Goal: Submit feedback/report problem: Ask a question

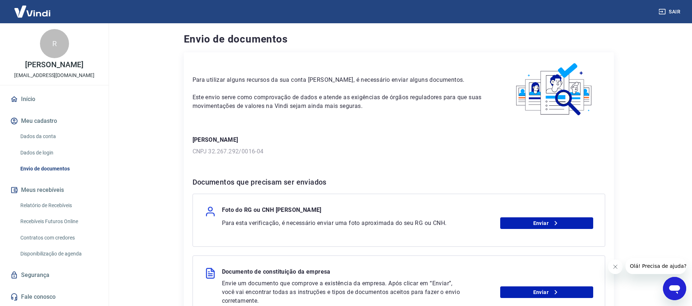
scroll to position [121, 0]
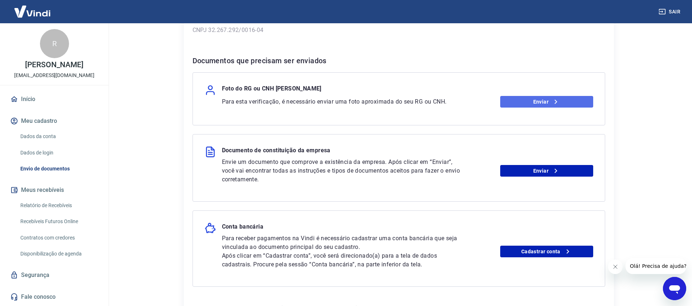
click at [527, 100] on link "Enviar" at bounding box center [546, 102] width 93 height 12
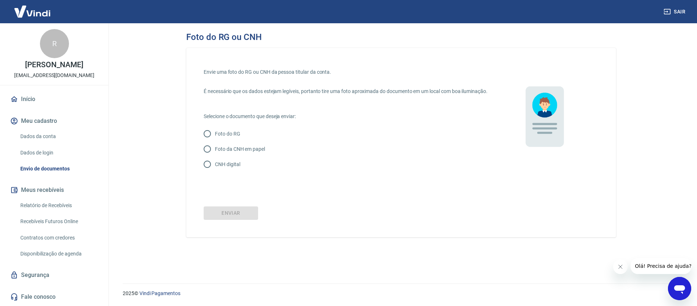
click at [211, 141] on input "Foto do RG" at bounding box center [207, 133] width 15 height 15
radio input "true"
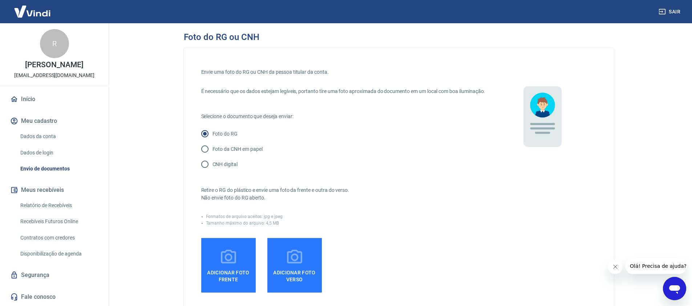
scroll to position [116, 0]
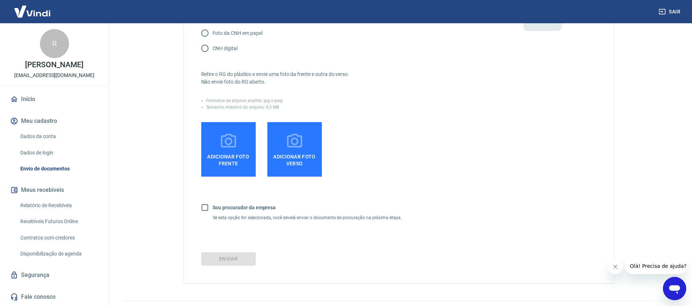
click at [233, 167] on span "Adicionar foto frente" at bounding box center [228, 158] width 49 height 16
click at [0, 0] on input "Adicionar foto frente" at bounding box center [0, 0] width 0 height 0
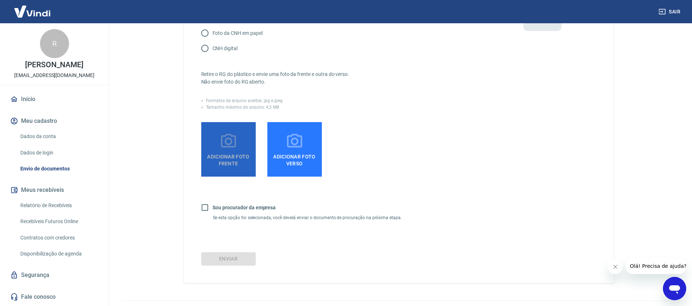
click at [240, 156] on label "Adicionar foto frente" at bounding box center [228, 149] width 54 height 54
click at [0, 0] on input "Adicionar foto frente" at bounding box center [0, 0] width 0 height 0
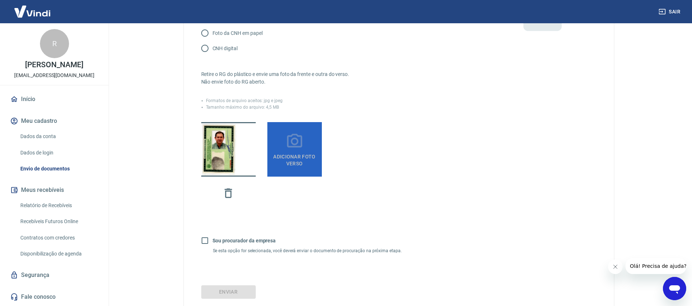
click at [287, 150] on icon at bounding box center [294, 141] width 18 height 18
click at [0, 0] on input "Adicionar foto verso" at bounding box center [0, 0] width 0 height 0
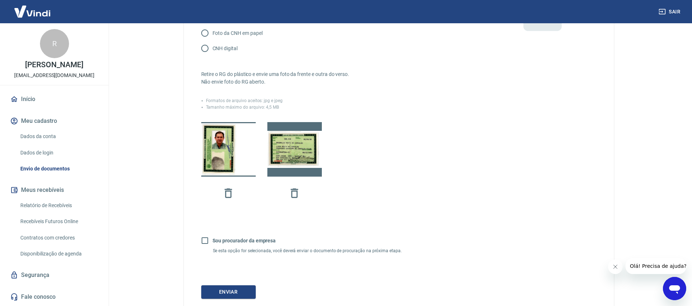
click at [265, 248] on label "Sou procurador da empresa" at bounding box center [236, 240] width 79 height 15
click at [212, 248] on input "Sou procurador da empresa" at bounding box center [204, 240] width 15 height 15
checkbox input "true"
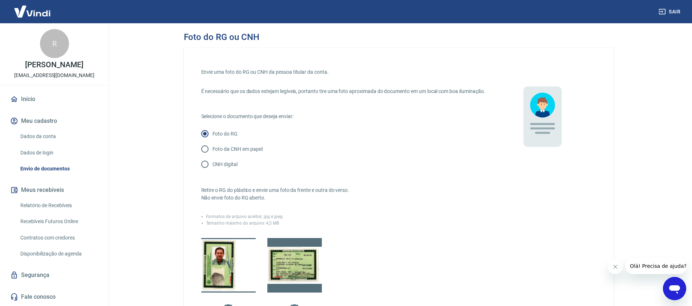
scroll to position [174, 0]
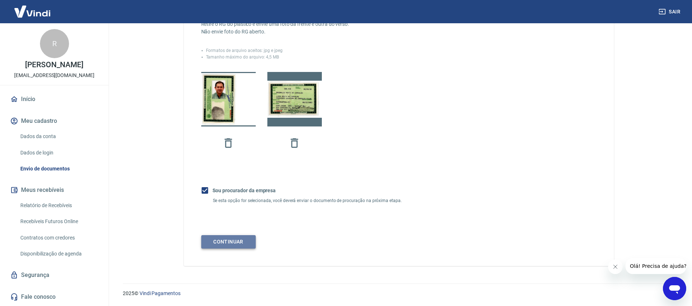
click at [232, 238] on button "Continuar" at bounding box center [228, 241] width 54 height 13
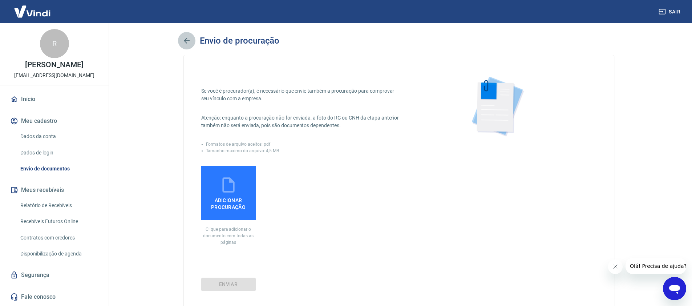
click at [191, 41] on button "button" at bounding box center [186, 40] width 17 height 17
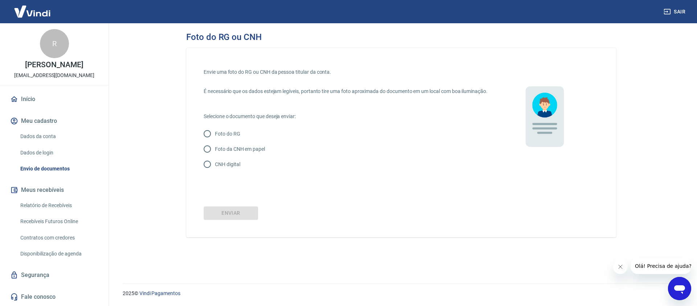
click at [231, 138] on p "Foto do RG" at bounding box center [227, 134] width 25 height 8
click at [215, 141] on input "Foto do RG" at bounding box center [207, 133] width 15 height 15
radio input "true"
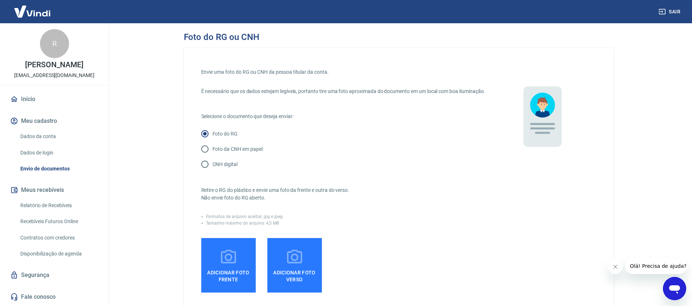
click at [229, 263] on icon at bounding box center [228, 256] width 15 height 14
click at [0, 0] on input "Adicionar foto frente" at bounding box center [0, 0] width 0 height 0
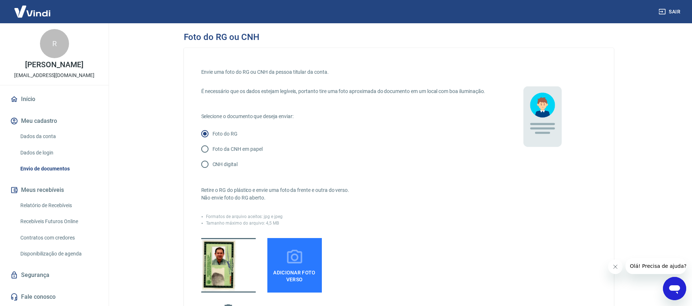
click at [295, 277] on span "Adicionar foto verso" at bounding box center [294, 274] width 49 height 16
click at [0, 0] on input "Adicionar foto verso" at bounding box center [0, 0] width 0 height 0
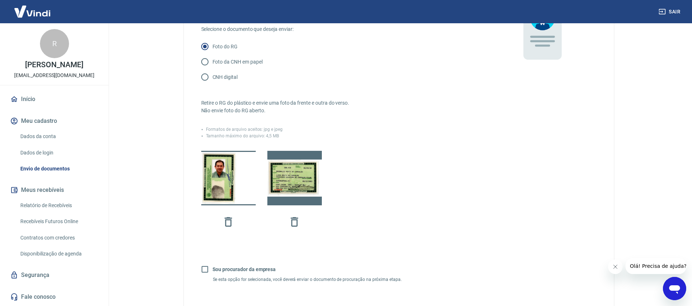
scroll to position [174, 0]
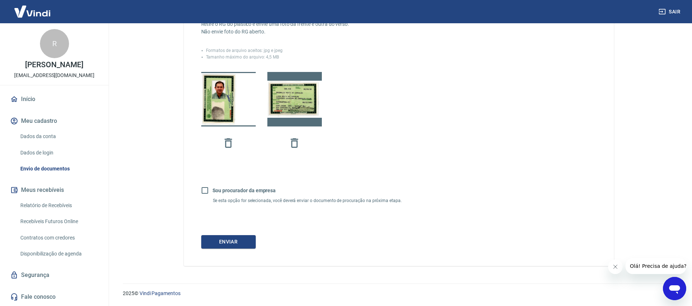
click at [228, 251] on div "Envie uma foto do RG ou CNH da pessoa titular da conta. É necessário que os dad…" at bounding box center [399, 74] width 430 height 384
click at [234, 244] on button "Enviar" at bounding box center [228, 241] width 54 height 13
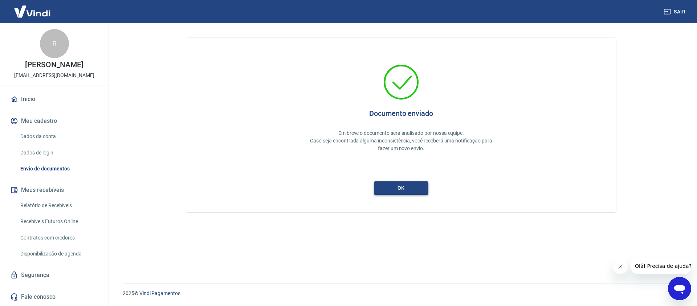
click at [406, 187] on button "ok" at bounding box center [401, 187] width 54 height 13
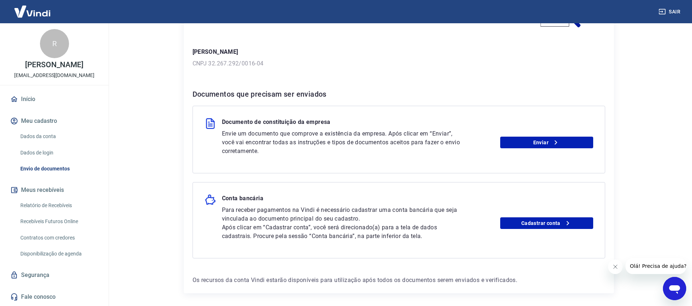
scroll to position [115, 0]
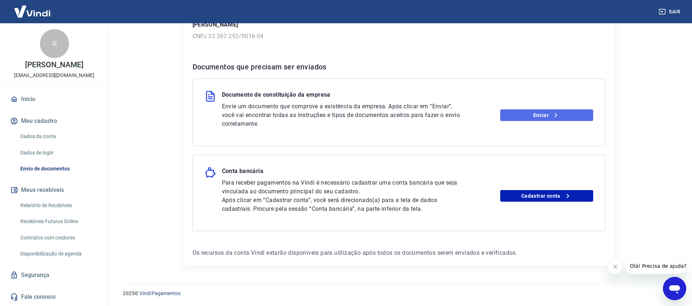
click at [529, 112] on link "Enviar" at bounding box center [546, 115] width 93 height 12
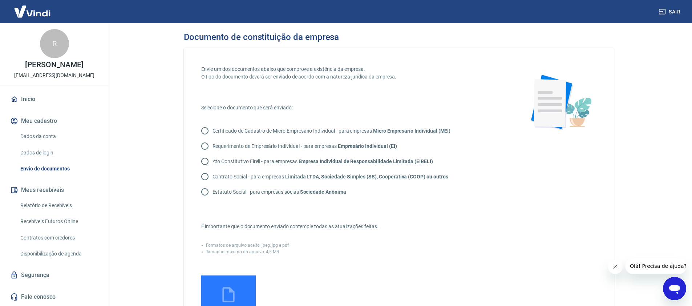
click at [243, 176] on p "Contrato Social - para empresas Limitada LTDA, Sociedade Simples (SS), Cooperat…" at bounding box center [330, 177] width 236 height 8
click at [212, 176] on input "Contrato Social - para empresas Limitada LTDA, Sociedade Simples (SS), Cooperat…" at bounding box center [204, 176] width 15 height 15
radio input "true"
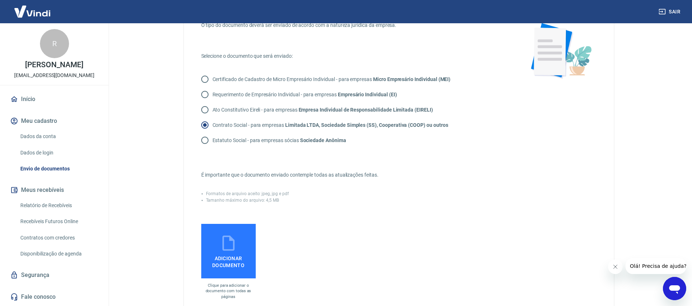
scroll to position [56, 0]
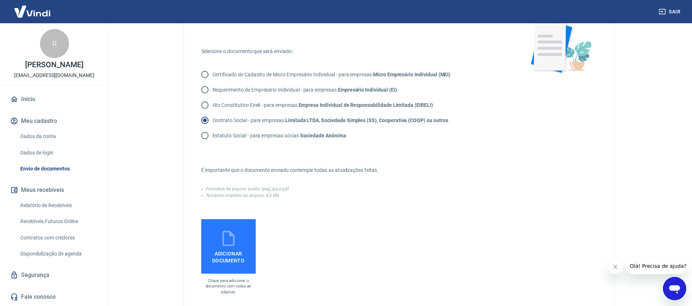
click at [238, 244] on label "Adicionar documento" at bounding box center [228, 246] width 54 height 54
click at [0, 0] on input "Adicionar documento" at bounding box center [0, 0] width 0 height 0
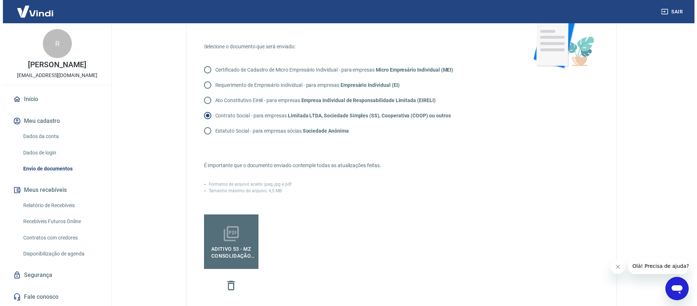
scroll to position [198, 0]
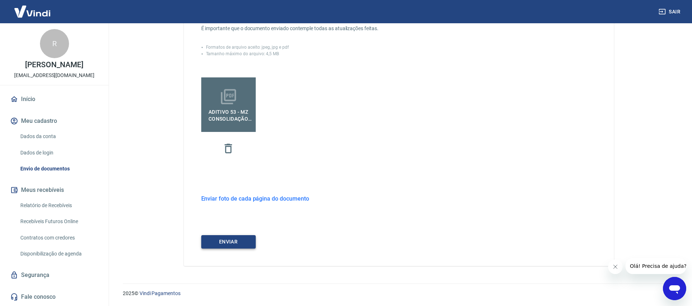
click at [239, 247] on button "ENVIAR" at bounding box center [228, 241] width 54 height 13
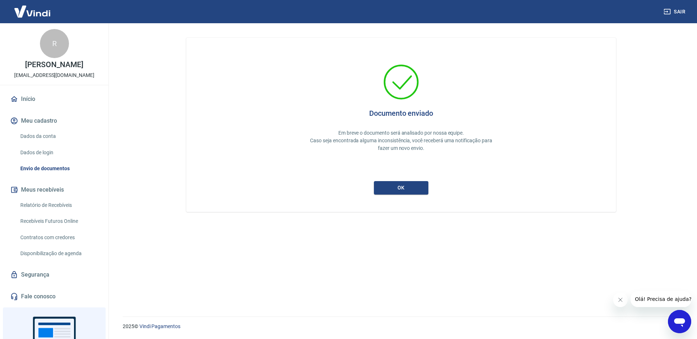
click at [396, 199] on div "Documento enviado Em breve o documento será analisado por nossa equipe. Caso se…" at bounding box center [401, 125] width 430 height 174
click at [402, 196] on div "Documento enviado Em breve o documento será analisado por nossa equipe. Caso se…" at bounding box center [401, 125] width 430 height 174
click at [405, 189] on button "ok" at bounding box center [401, 187] width 54 height 13
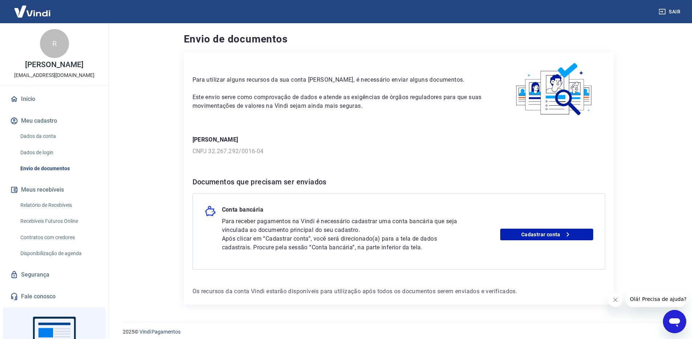
scroll to position [5, 0]
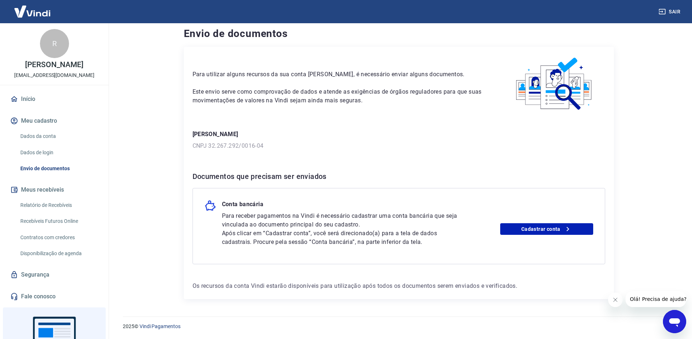
click at [539, 236] on div "Para receber pagamentos na Vindi é necessário cadastrar uma conta bancária que …" at bounding box center [407, 229] width 371 height 35
click at [539, 233] on link "Cadastrar conta" at bounding box center [546, 229] width 93 height 12
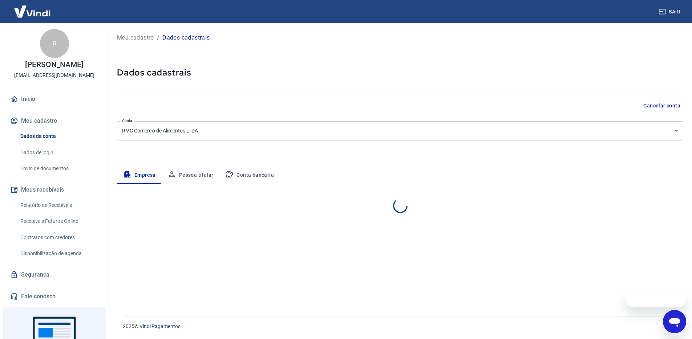
select select "PI"
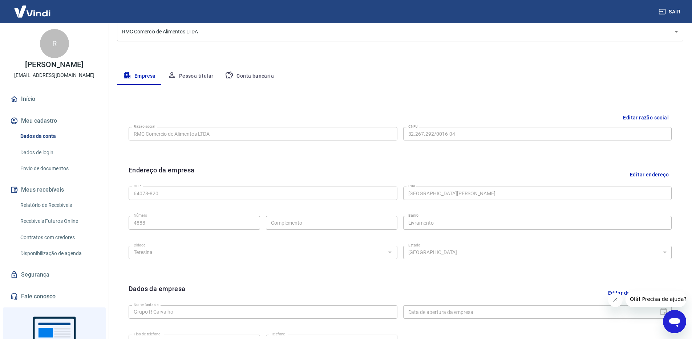
scroll to position [146, 0]
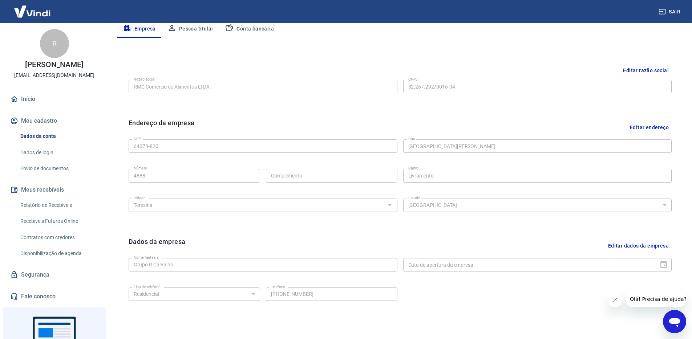
click at [260, 34] on button "Conta bancária" at bounding box center [249, 28] width 61 height 17
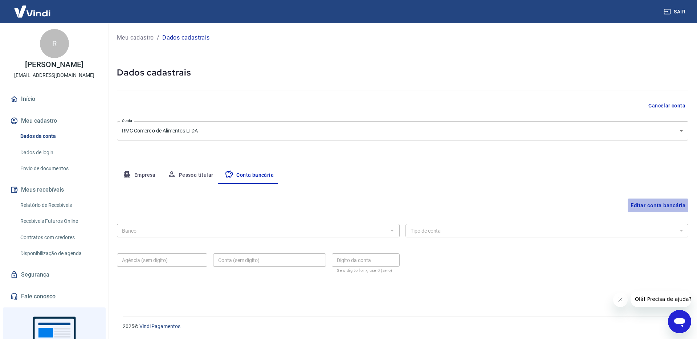
click at [664, 207] on button "Editar conta bancária" at bounding box center [658, 206] width 61 height 14
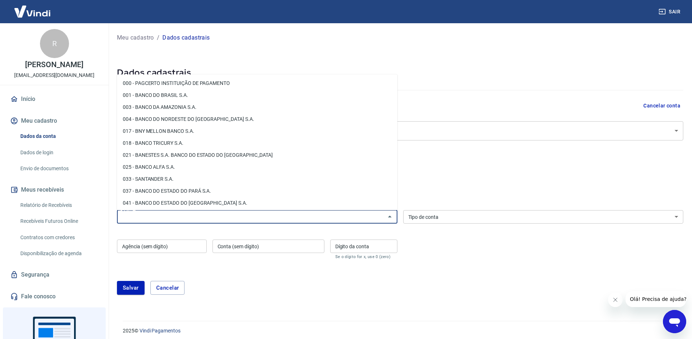
click at [222, 216] on input "Banco" at bounding box center [251, 216] width 264 height 9
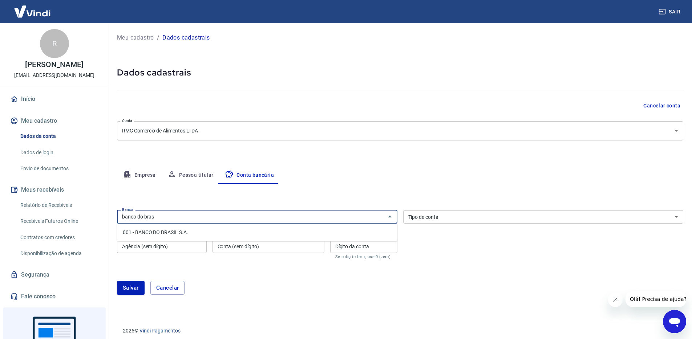
click at [222, 232] on li "001 - BANCO DO BRASIL S.A." at bounding box center [257, 233] width 280 height 12
type input "001 - BANCO DO BRASIL S.A."
click at [434, 218] on div "Tipo de conta Conta Corrente Conta Poupança Tipo de conta" at bounding box center [543, 216] width 280 height 13
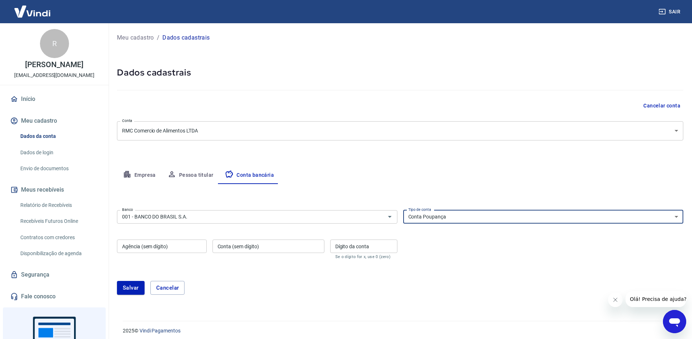
click at [403, 210] on select "Conta Corrente Conta Poupança" at bounding box center [543, 216] width 280 height 13
click at [431, 220] on select "Conta Corrente Conta Poupança" at bounding box center [543, 216] width 280 height 13
select select "1"
click at [403, 210] on select "Conta Corrente Conta Poupança" at bounding box center [543, 216] width 280 height 13
click at [148, 244] on div "Agência (sem dígito) Agência (sem dígito)" at bounding box center [162, 250] width 90 height 20
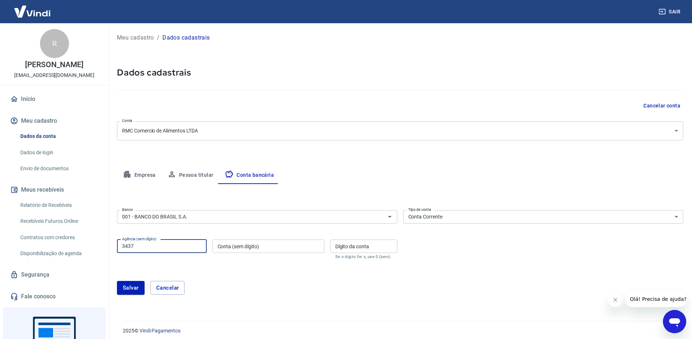
type input "3437"
click at [219, 262] on form "Banco 001 - BANCO DO BRASIL S.A. Banco Tipo de conta Conta Corrente Conta Poupa…" at bounding box center [400, 255] width 566 height 96
click at [228, 249] on input "Conta (sem dígito)" at bounding box center [268, 246] width 112 height 13
type input "5"
type input "6593"
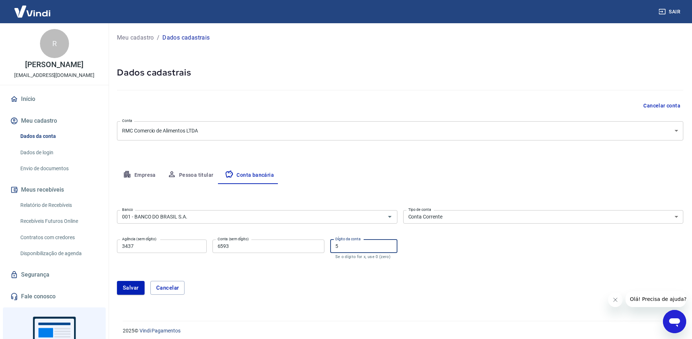
type input "5"
click at [131, 289] on button "Salvar" at bounding box center [131, 288] width 28 height 14
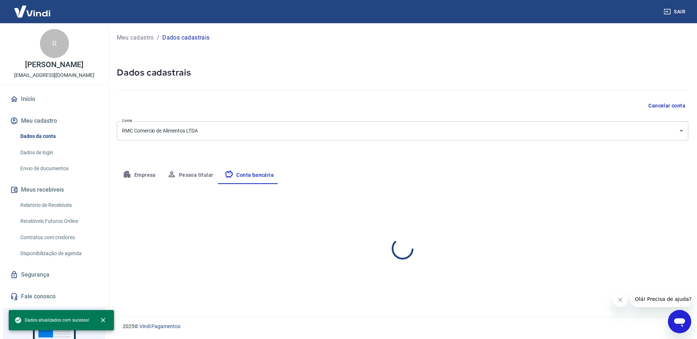
select select "1"
click at [147, 176] on button "Empresa" at bounding box center [139, 175] width 45 height 17
select select "PI"
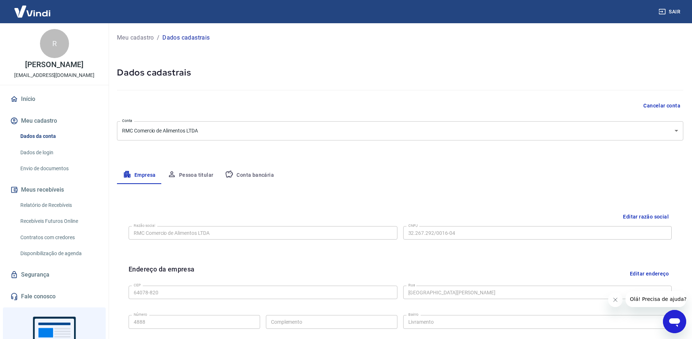
click at [52, 171] on link "Envio de documentos" at bounding box center [58, 168] width 82 height 15
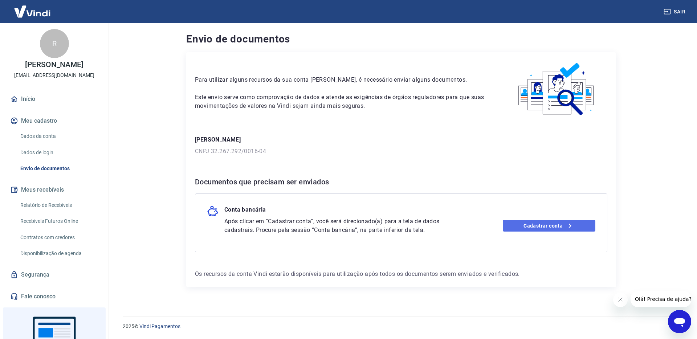
click at [521, 224] on link "Cadastrar conta" at bounding box center [549, 226] width 93 height 12
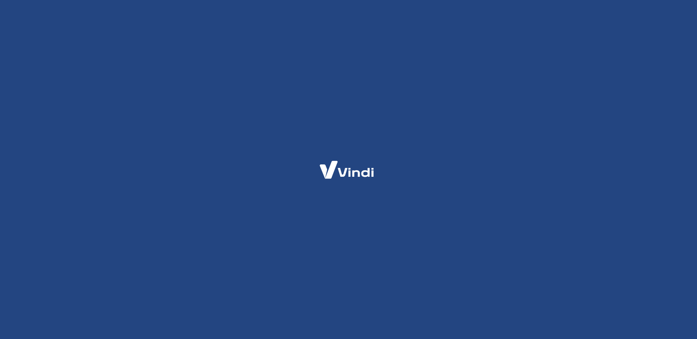
select select "PI"
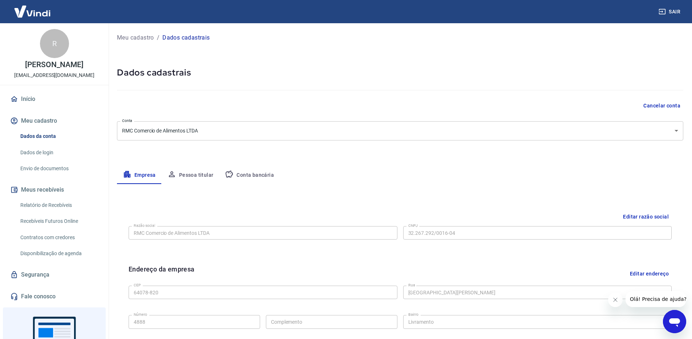
click at [261, 180] on button "Conta bancária" at bounding box center [249, 175] width 61 height 17
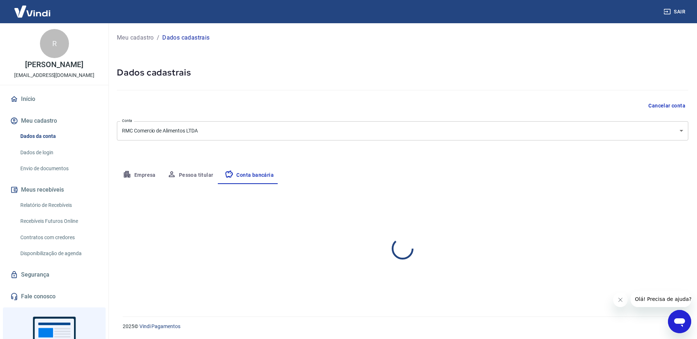
select select "1"
click at [40, 159] on link "Dados de login" at bounding box center [58, 152] width 82 height 15
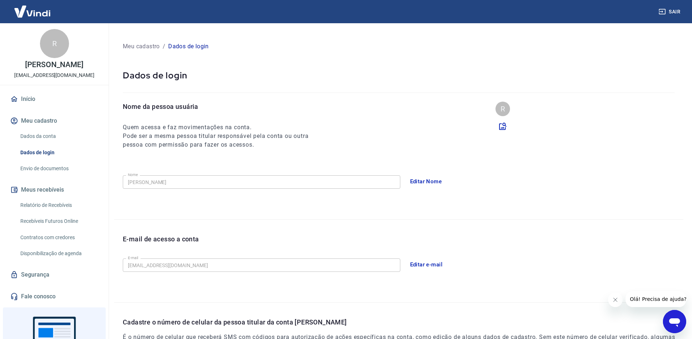
click at [41, 107] on link "Início" at bounding box center [54, 99] width 91 height 16
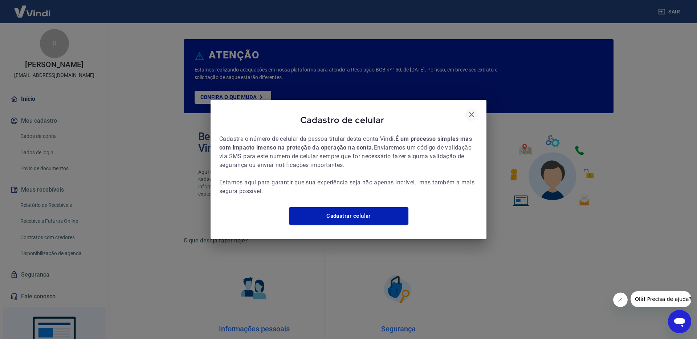
click at [472, 112] on icon "button" at bounding box center [471, 114] width 9 height 9
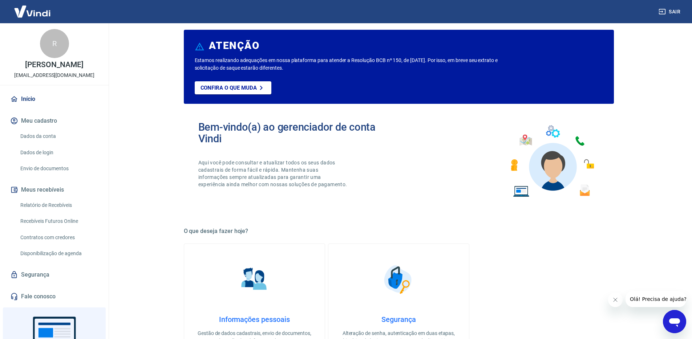
scroll to position [14, 0]
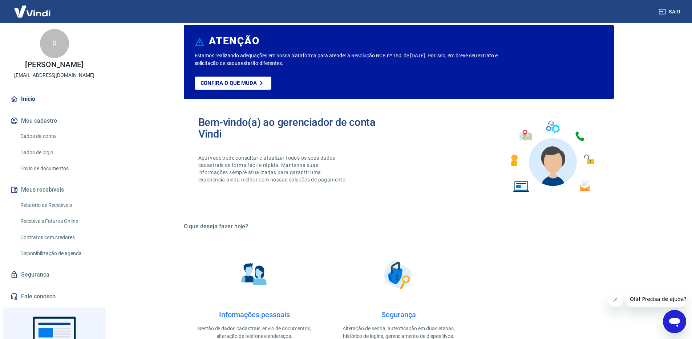
click at [49, 173] on link "Envio de documentos" at bounding box center [58, 168] width 82 height 15
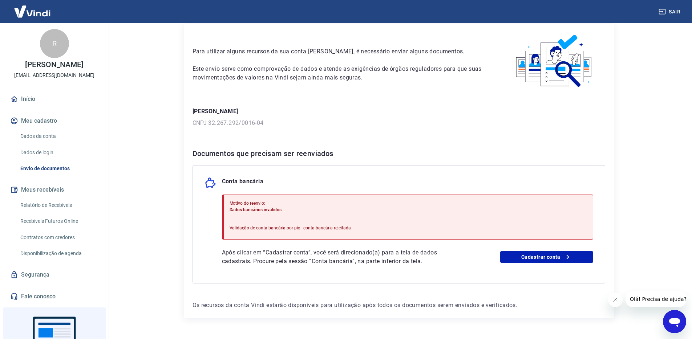
scroll to position [38, 0]
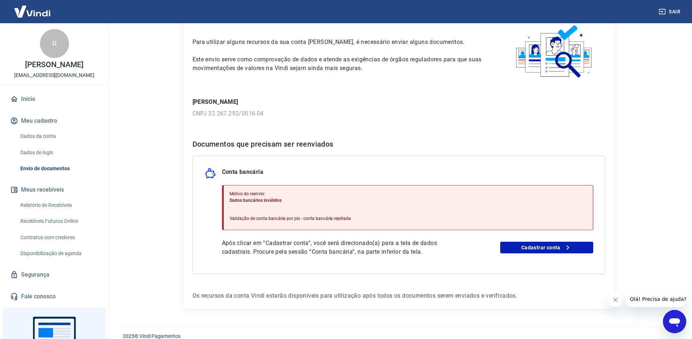
click at [674, 326] on icon "Abrir janela de mensagens" at bounding box center [674, 321] width 13 height 13
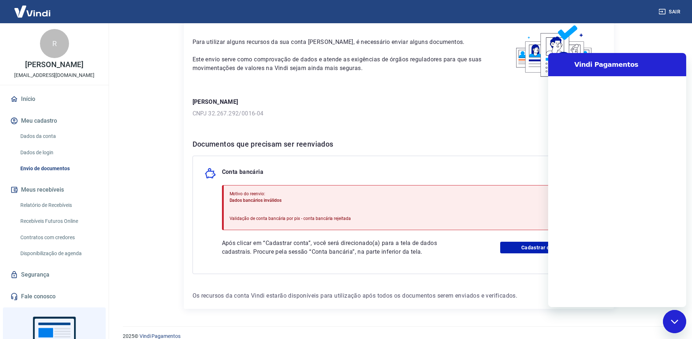
scroll to position [0, 0]
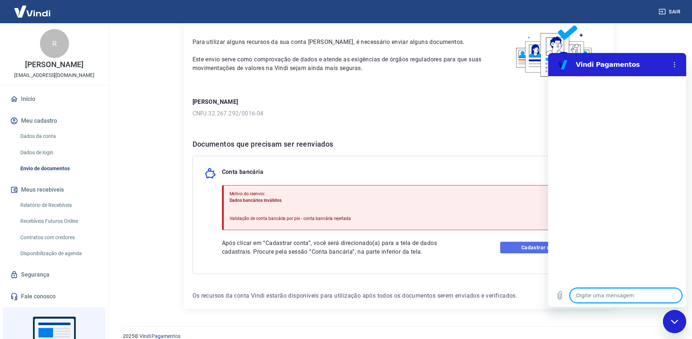
click at [506, 245] on link "Cadastrar conta" at bounding box center [546, 248] width 93 height 12
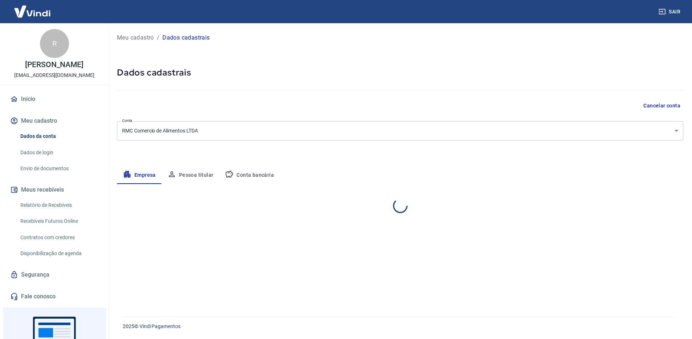
select select "PI"
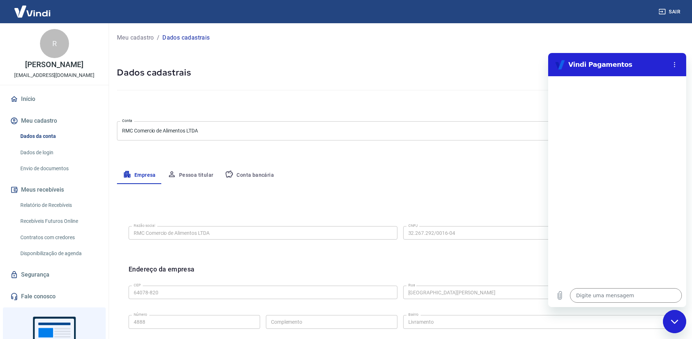
scroll to position [49, 0]
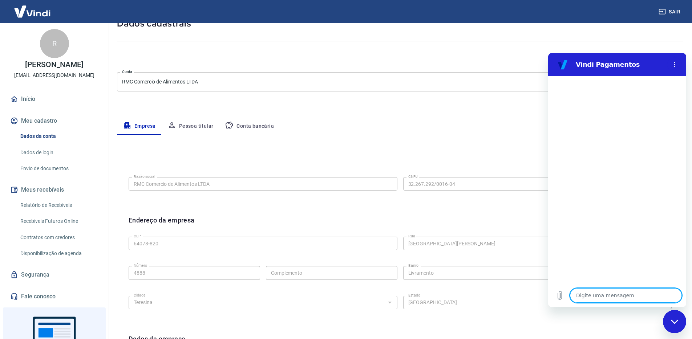
click at [259, 125] on button "Conta bancária" at bounding box center [249, 126] width 61 height 17
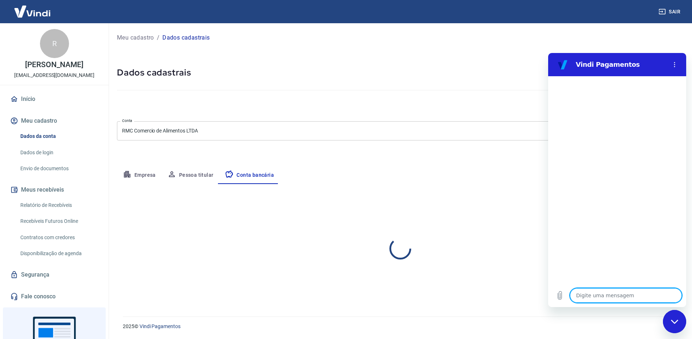
scroll to position [0, 0]
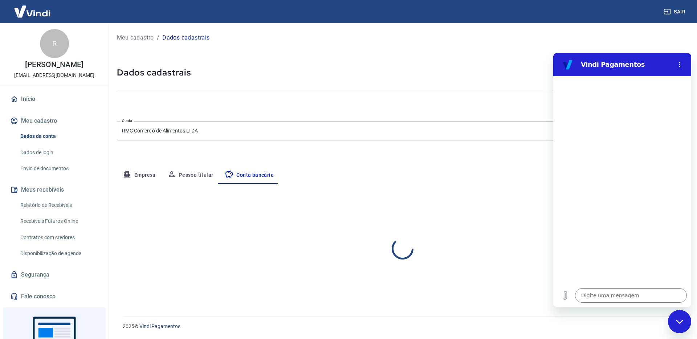
select select "1"
click at [677, 319] on div "Fechar janela de mensagens" at bounding box center [680, 322] width 22 height 22
type textarea "x"
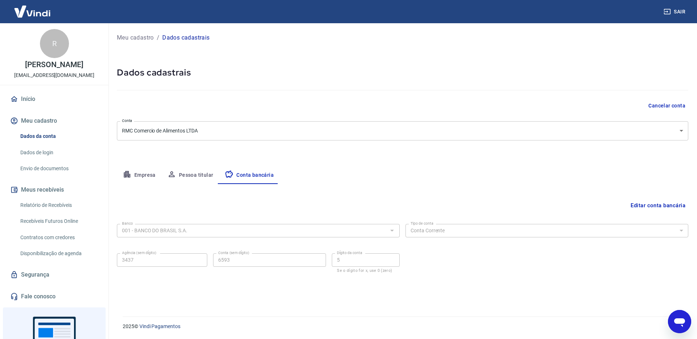
click at [650, 198] on div "Editar conta bancária Banco 001 - BANCO DO BRASIL S.A. Banco Tipo de conta Cont…" at bounding box center [403, 241] width 572 height 115
click at [648, 203] on button "Editar conta bancária" at bounding box center [658, 206] width 61 height 14
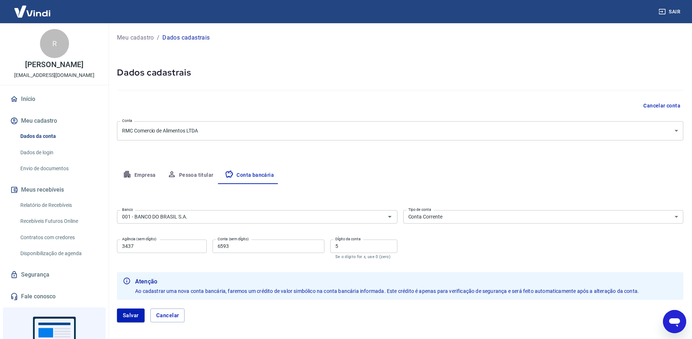
click at [169, 255] on div "Agência (sem dígito) 3437 Agência (sem dígito)" at bounding box center [162, 250] width 90 height 20
click at [169, 251] on input "3437" at bounding box center [162, 246] width 90 height 13
type input "3434"
click at [124, 318] on button "Salvar" at bounding box center [131, 316] width 28 height 14
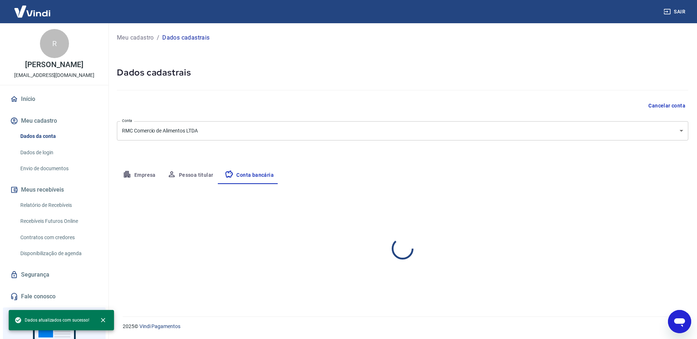
select select "1"
click at [50, 176] on link "Envio de documentos" at bounding box center [58, 168] width 82 height 15
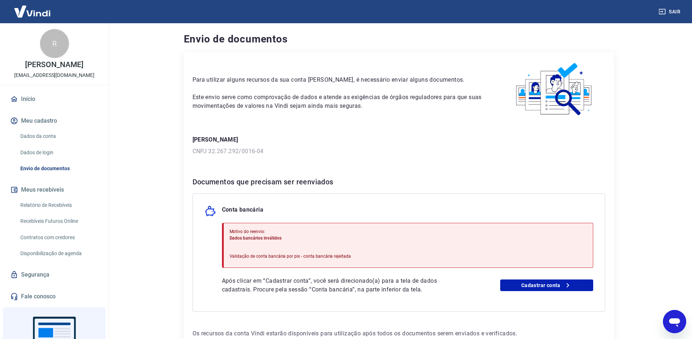
type textarea "x"
click at [48, 176] on link "Envio de documentos" at bounding box center [58, 168] width 82 height 15
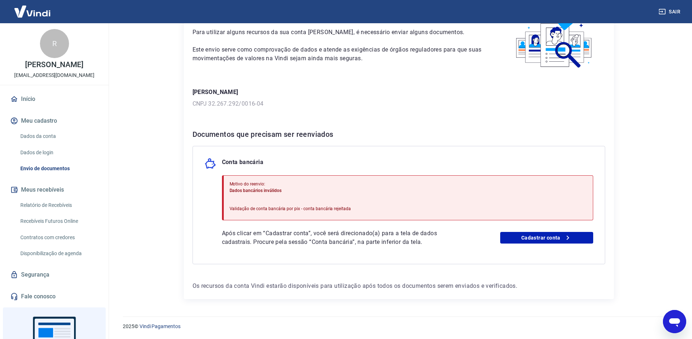
click at [671, 321] on icon "Abrir janela de mensagens" at bounding box center [674, 322] width 11 height 9
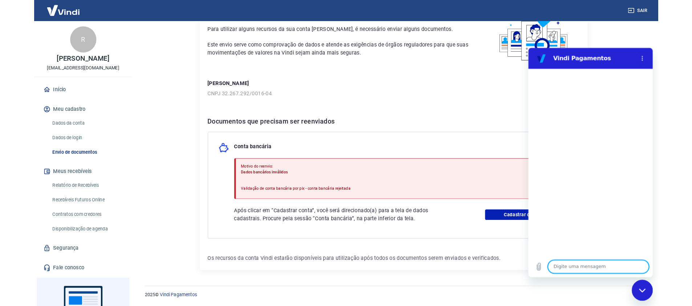
scroll to position [0, 0]
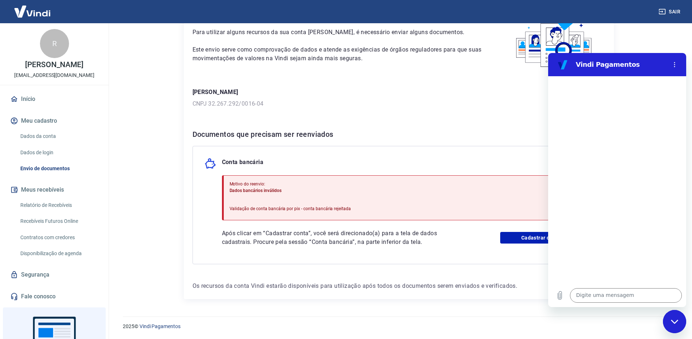
click at [682, 68] on section "Vindi Pagamentos" at bounding box center [617, 64] width 138 height 23
click at [676, 68] on button "Menu de opções" at bounding box center [674, 64] width 15 height 15
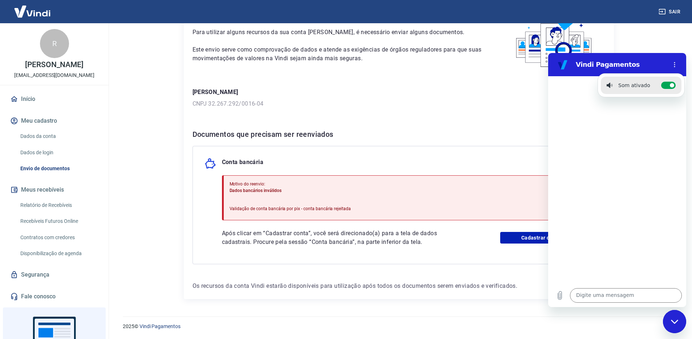
click at [655, 58] on div "Vindi Pagamentos" at bounding box center [608, 64] width 112 height 15
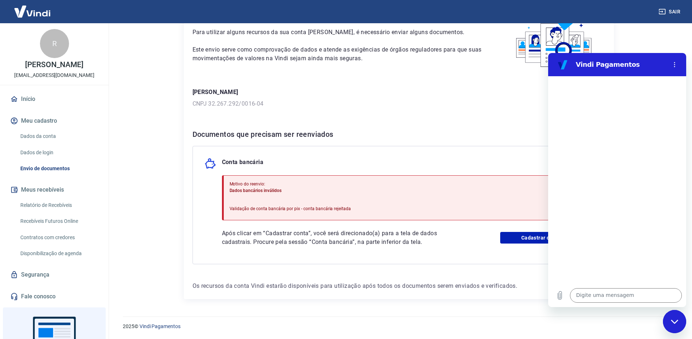
click at [667, 314] on div "Fechar janela de mensagens" at bounding box center [674, 322] width 22 height 22
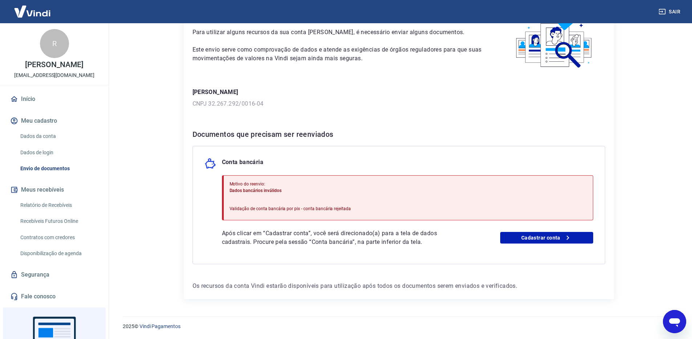
click at [669, 316] on icon "Abrir janela de mensagens" at bounding box center [674, 321] width 13 height 13
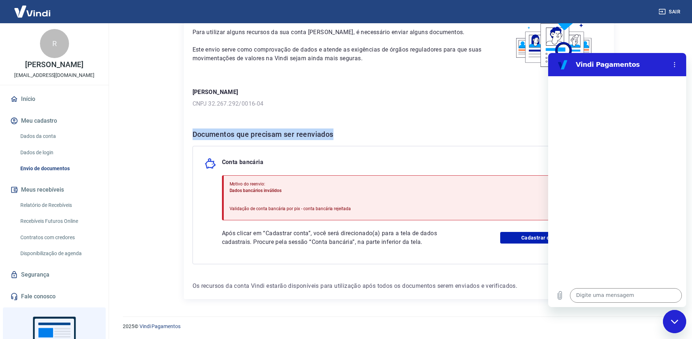
drag, startPoint x: 194, startPoint y: 133, endPoint x: 352, endPoint y: 138, distance: 157.7
click at [352, 138] on h6 "Documentos que precisam ser reenviados" at bounding box center [398, 135] width 413 height 12
drag, startPoint x: 350, startPoint y: 137, endPoint x: 182, endPoint y: 126, distance: 168.5
click at [182, 126] on div "Envio de documentos Para utilizar alguns recursos da sua conta Vindi, é necessá…" at bounding box center [398, 142] width 447 height 332
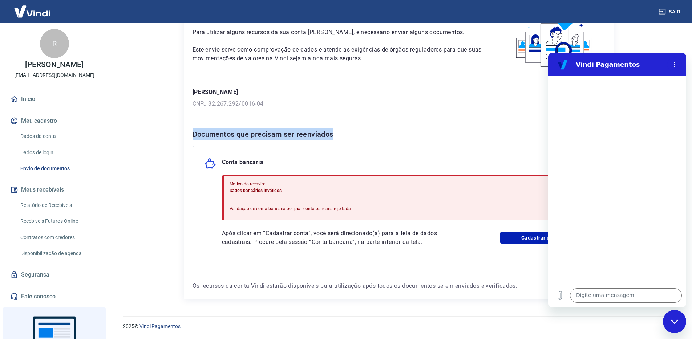
click at [212, 122] on div "Para utilizar alguns recursos da sua conta Vindi, é necessário enviar alguns do…" at bounding box center [399, 152] width 430 height 295
click at [214, 127] on div "Para utilizar alguns recursos da sua conta Vindi, é necessário enviar alguns do…" at bounding box center [399, 152] width 430 height 295
click at [212, 127] on div "Para utilizar alguns recursos da sua conta Vindi, é necessário enviar alguns do…" at bounding box center [399, 152] width 430 height 295
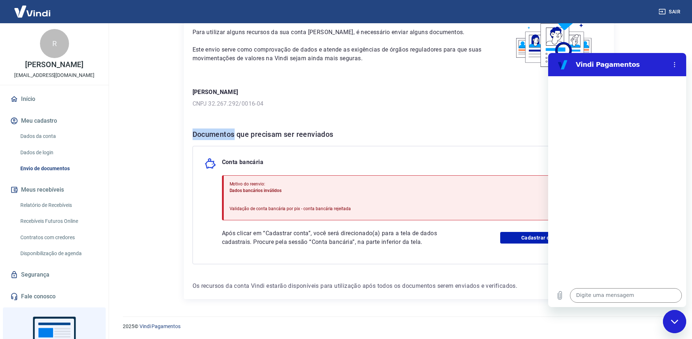
click at [211, 127] on div "Para utilizar alguns recursos da sua conta Vindi, é necessário enviar alguns do…" at bounding box center [399, 152] width 430 height 295
click at [273, 134] on h6 "Documentos que precisam ser reenviados" at bounding box center [398, 135] width 413 height 12
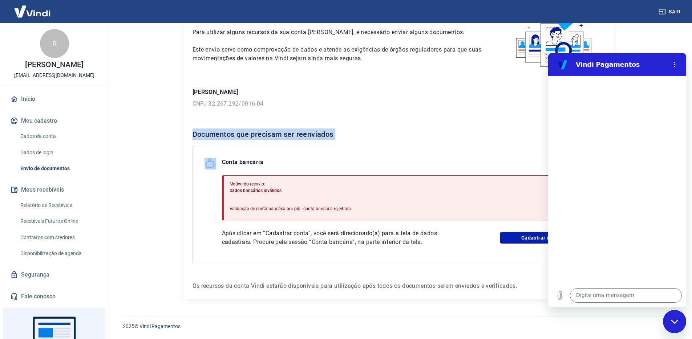
click at [271, 131] on h6 "Documentos que precisam ser reenviados" at bounding box center [398, 135] width 413 height 12
click at [271, 132] on h6 "Documentos que precisam ser reenviados" at bounding box center [398, 135] width 413 height 12
click at [202, 127] on div "Para utilizar alguns recursos da sua conta Vindi, é necessário enviar alguns do…" at bounding box center [399, 152] width 430 height 295
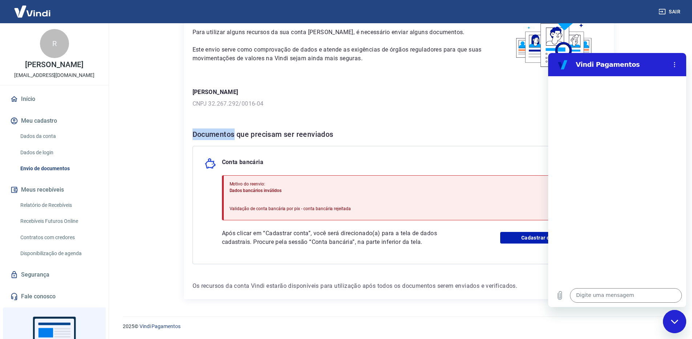
click at [202, 127] on div "Para utilizar alguns recursos da sua conta Vindi, é necessário enviar alguns do…" at bounding box center [399, 152] width 430 height 295
click at [300, 129] on h6 "Documentos que precisam ser reenviados" at bounding box center [398, 135] width 413 height 12
click at [273, 122] on div "Para utilizar alguns recursos da sua conta Vindi, é necessário enviar alguns do…" at bounding box center [399, 152] width 430 height 295
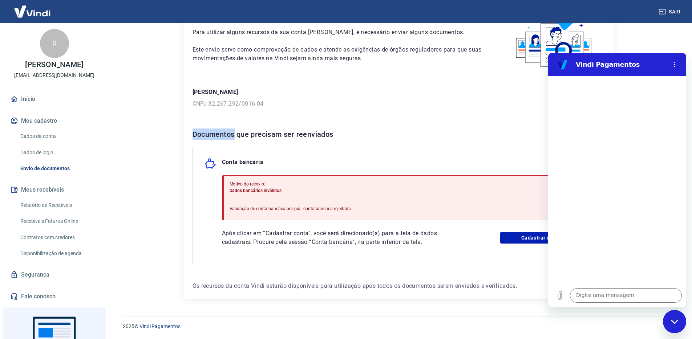
click at [273, 122] on div "Para utilizar alguns recursos da sua conta Vindi, é necessário enviar alguns do…" at bounding box center [399, 152] width 430 height 295
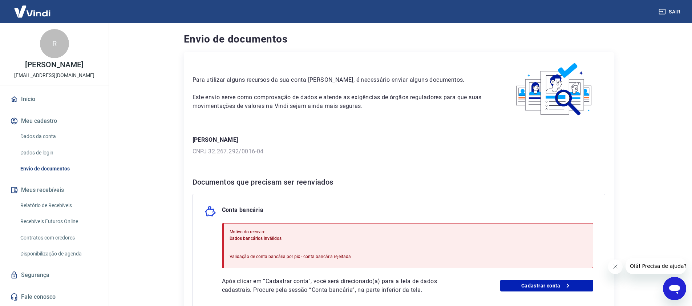
scroll to position [81, 0]
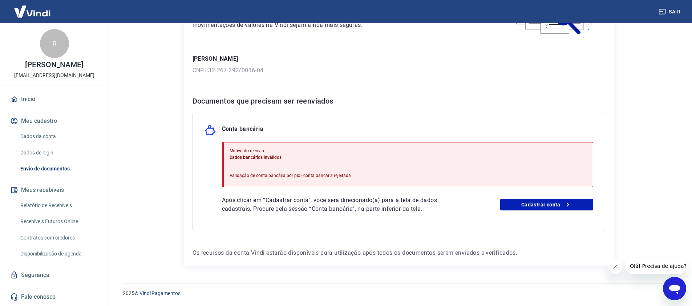
click at [673, 289] on icon "Abrir janela de mensagens" at bounding box center [674, 289] width 11 height 9
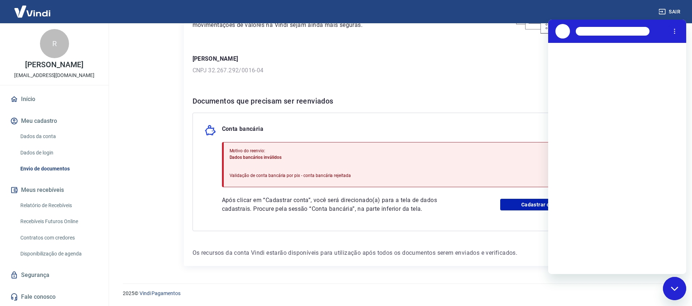
scroll to position [0, 0]
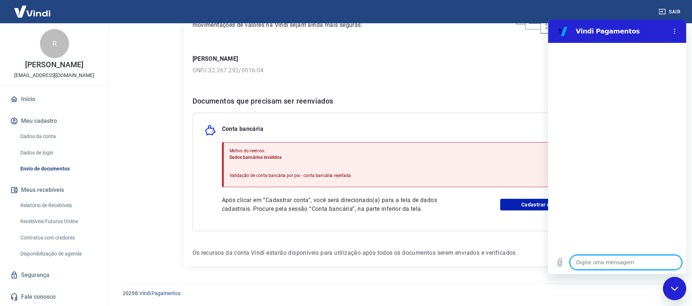
click at [598, 266] on textarea at bounding box center [626, 262] width 112 height 15
type textarea "o"
type textarea "x"
type textarea "ol"
type textarea "x"
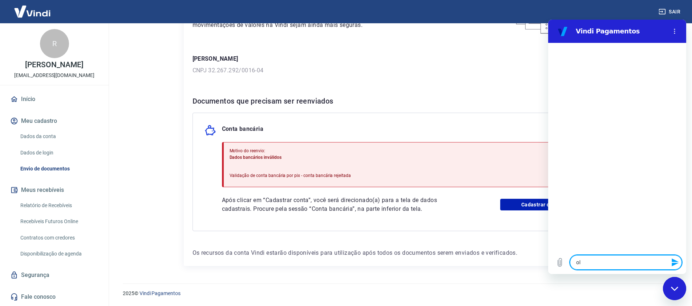
type textarea "ola"
type textarea "x"
type textarea "f"
type textarea "x"
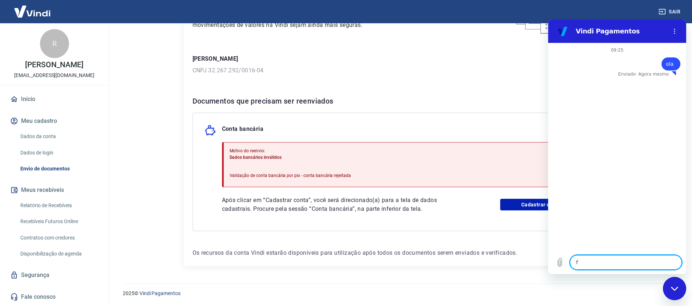
type textarea "fa"
type textarea "x"
type textarea "fal"
type textarea "x"
type textarea "fala"
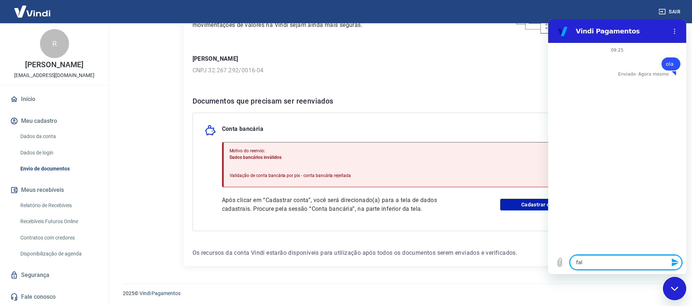
type textarea "x"
type textarea "falar"
type textarea "x"
type textarea "falar"
type textarea "x"
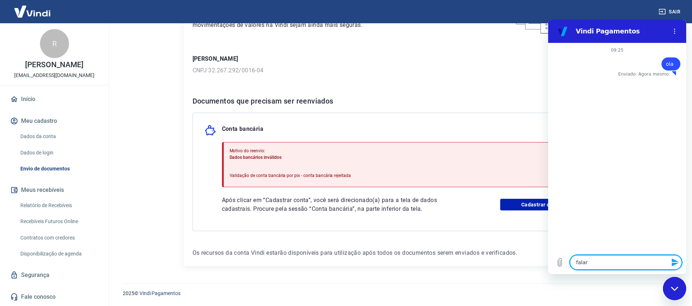
type textarea "falar c"
type textarea "x"
type textarea "falar co"
type textarea "x"
type textarea "falar com"
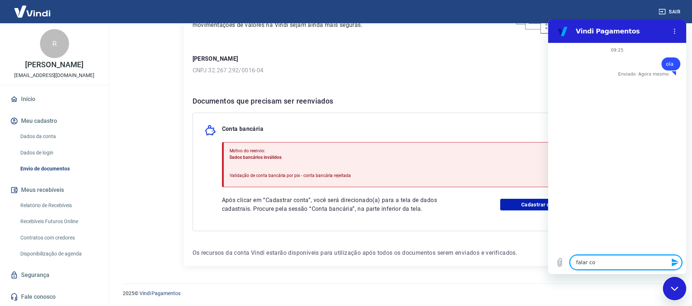
type textarea "x"
type textarea "falar com"
type textarea "x"
type textarea "falar com a"
type textarea "x"
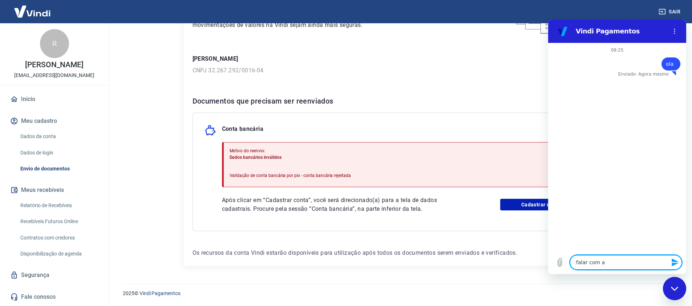
type textarea "falar com at"
type textarea "x"
type textarea "falar com ate"
type textarea "x"
type textarea "falar com [GEOGRAPHIC_DATA]"
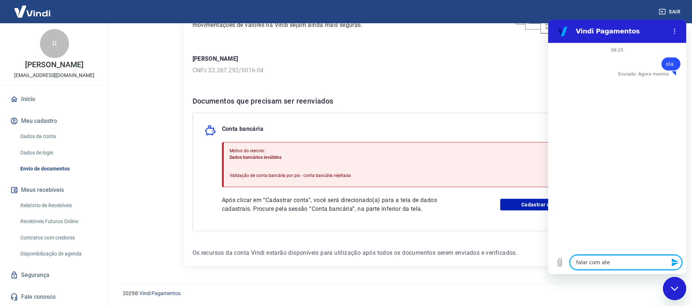
type textarea "x"
type textarea "falar com atend"
type textarea "x"
type textarea "falar com atende"
type textarea "x"
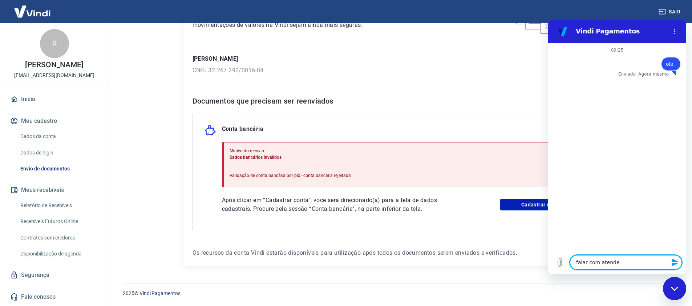
type textarea "falar com atenden"
type textarea "x"
type textarea "falar com atendent"
type textarea "x"
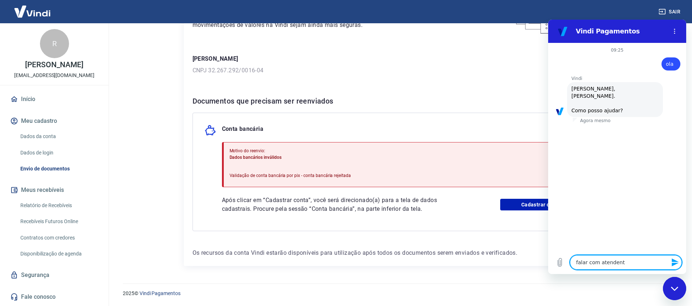
type textarea "falar com atendente"
type textarea "x"
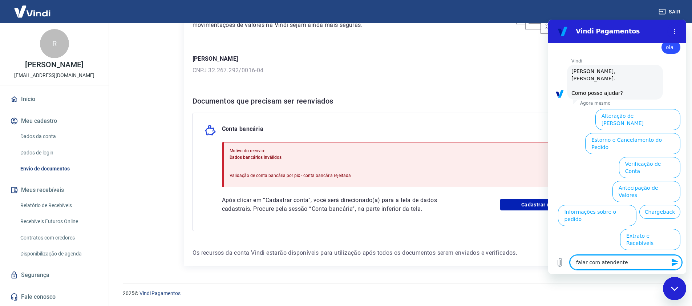
scroll to position [17, 0]
type textarea "falar com atendente"
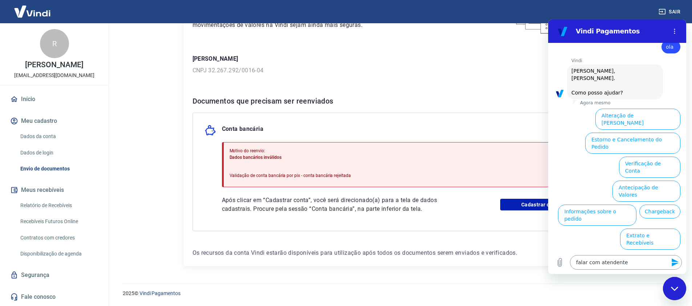
click at [676, 261] on icon "Enviar mensagem" at bounding box center [674, 262] width 7 height 8
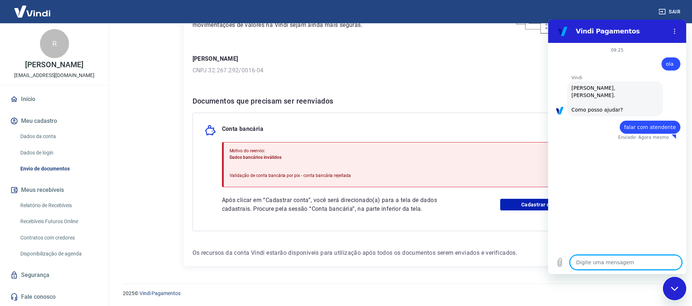
type textarea "x"
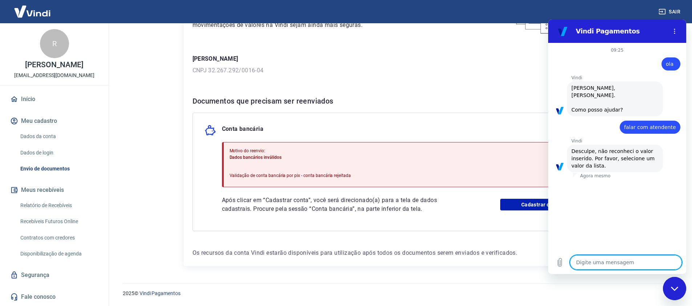
type textarea "f"
type textarea "x"
type textarea "fa"
type textarea "x"
type textarea "fal"
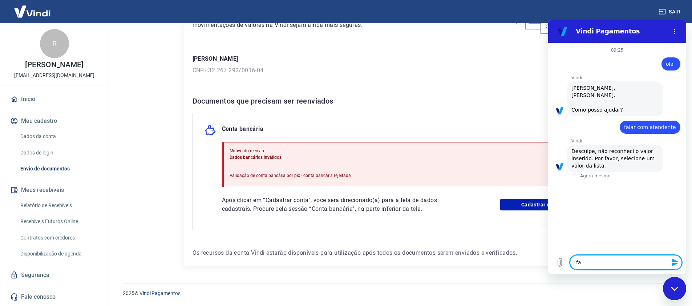
type textarea "x"
type textarea "fala"
type textarea "x"
type textarea "falar"
type textarea "x"
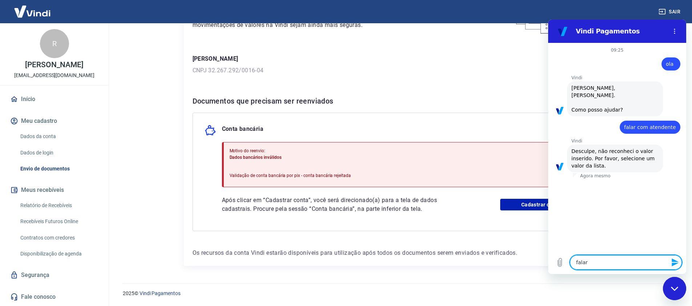
type textarea "falar"
type textarea "x"
type textarea "falar c"
type textarea "x"
type textarea "falar co"
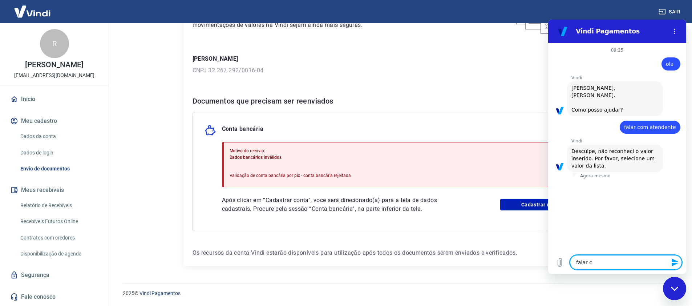
type textarea "x"
type textarea "falar com"
type textarea "x"
type textarea "falar com"
type textarea "x"
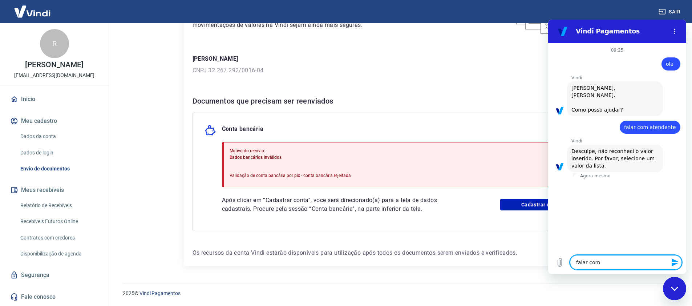
type textarea "falar com e"
type textarea "x"
type textarea "falar com es"
type textarea "x"
type textarea "falar com esp"
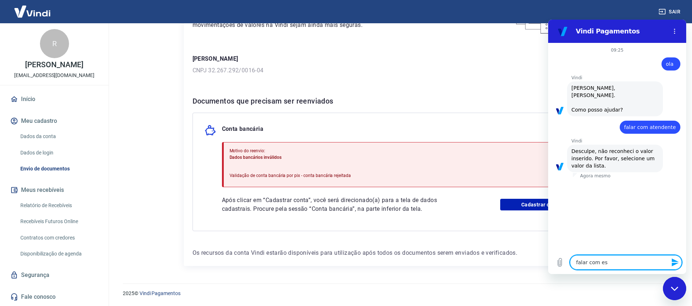
type textarea "x"
type textarea "falar com espe"
type textarea "x"
type textarea "falar com espec"
type textarea "x"
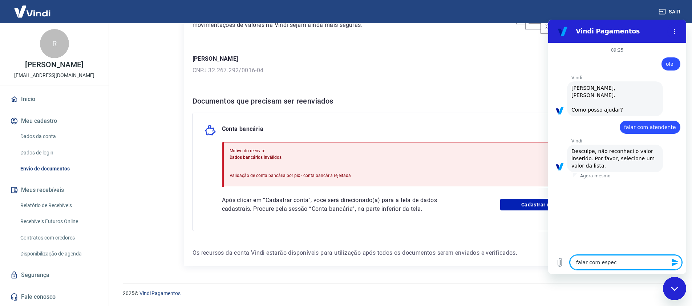
type textarea "falar com especi"
type textarea "x"
type textarea "falar com especia"
type textarea "x"
type textarea "falar com especial"
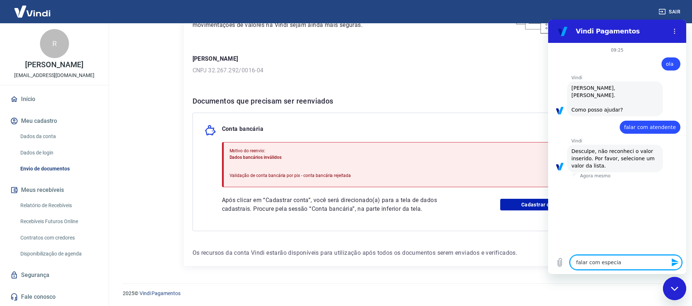
type textarea "x"
type textarea "falar com especiali"
type textarea "x"
type textarea "falar com especialis"
type textarea "x"
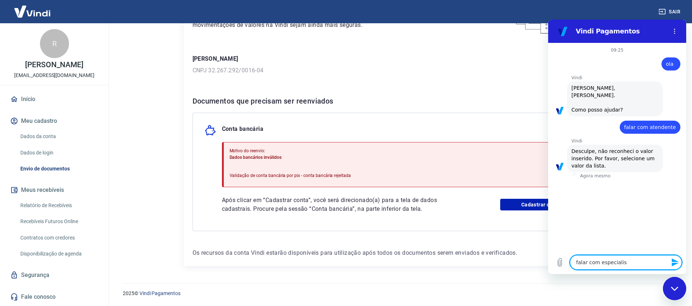
type textarea "falar com especialist"
type textarea "x"
type textarea "falar com especialista"
type textarea "x"
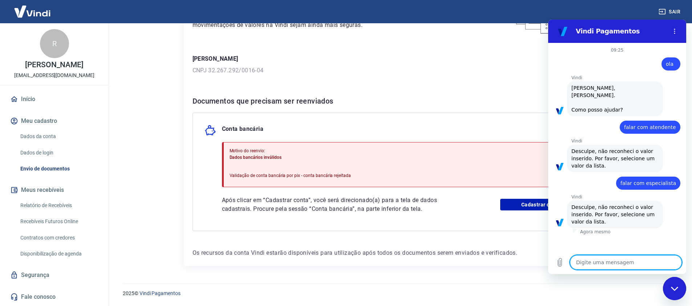
click at [609, 260] on textarea at bounding box center [626, 262] width 112 height 15
click at [676, 27] on button "Menu de opções" at bounding box center [674, 31] width 15 height 15
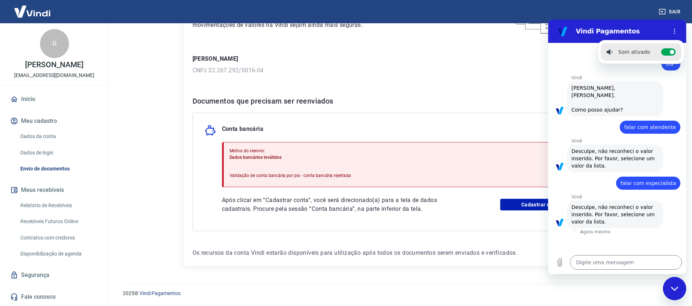
click at [573, 105] on span "Olá, Reginaldo Mouta de Carvalho. Como posso ajudar?" at bounding box center [597, 99] width 52 height 28
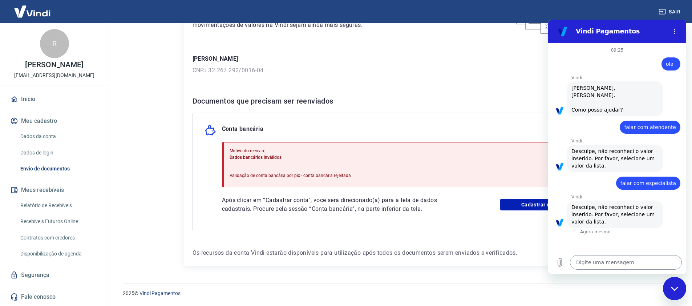
click at [598, 257] on textarea at bounding box center [626, 262] width 112 height 15
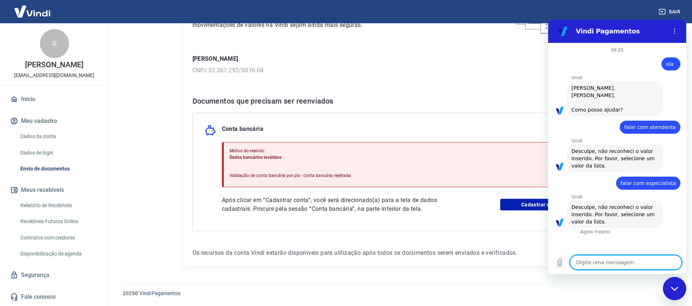
type textarea "a"
type textarea "x"
type textarea "al"
type textarea "x"
type textarea "alt"
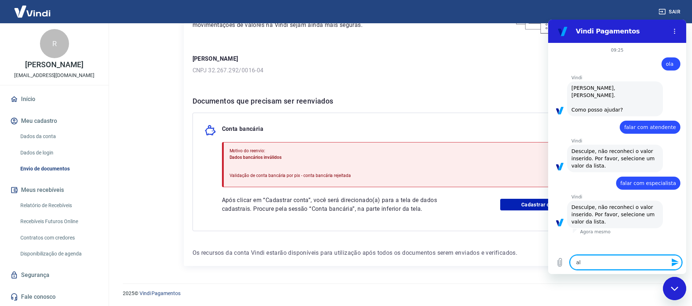
type textarea "x"
type textarea "alte"
type textarea "x"
type textarea "alter"
type textarea "x"
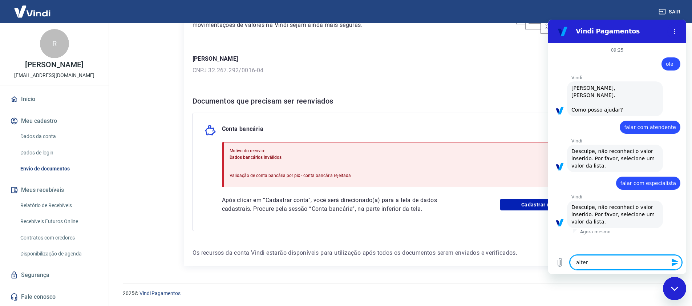
type textarea "altera"
type textarea "x"
type textarea "alterac"
type textarea "x"
type textarea "alteraco"
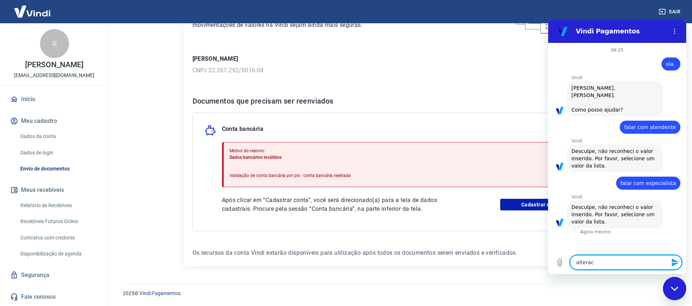
type textarea "x"
type textarea "alteracoe"
type textarea "x"
type textarea "alteracoes"
type textarea "x"
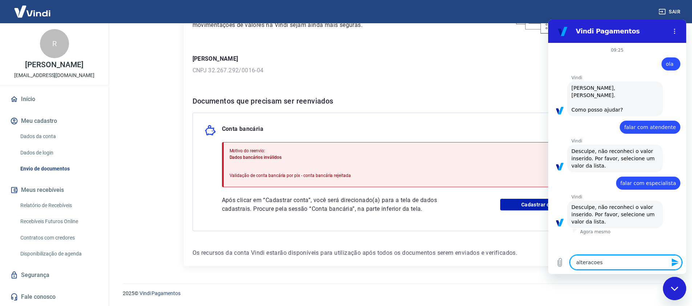
type textarea "alteracoes"
type textarea "x"
type textarea "alteracoes d"
type textarea "x"
type textarea "alteracoes de"
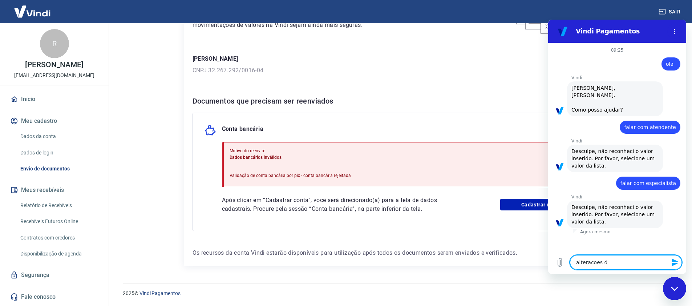
type textarea "x"
type textarea "alteracoes de"
type textarea "x"
type textarea "alteracoes de d"
type textarea "x"
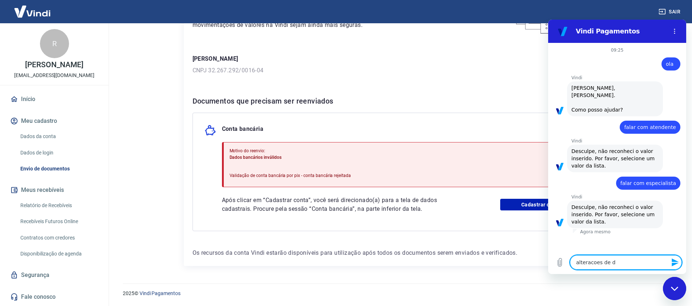
type textarea "alteracoes de da"
type textarea "x"
type textarea "alteracoes de dad"
type textarea "x"
type textarea "alteracoes de dado"
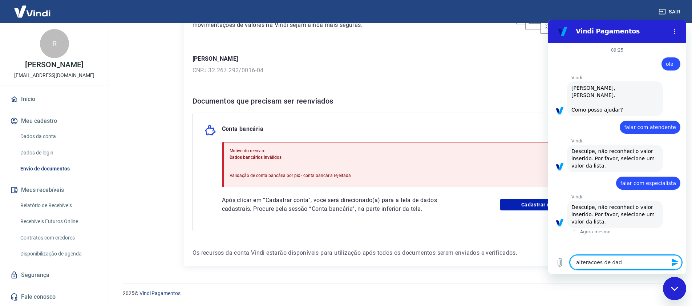
type textarea "x"
type textarea "alteracoes de dados"
type textarea "x"
type textarea "alteracoes de dados"
type textarea "x"
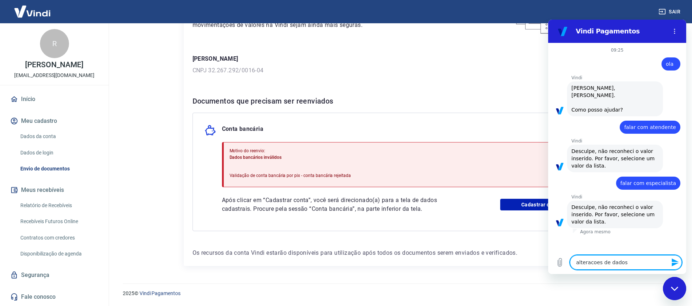
type textarea "alteracoes de dados d"
type textarea "x"
type textarea "alteracoes de dados"
type textarea "x"
type textarea "alteracoes de dados c"
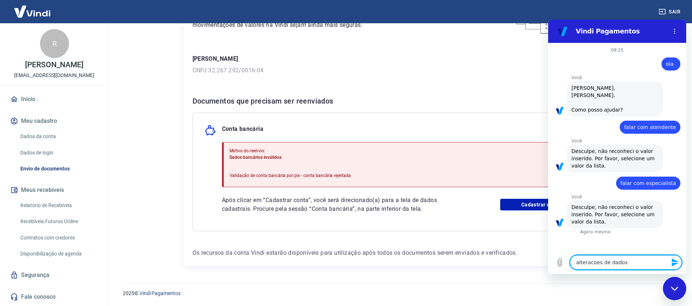
type textarea "x"
type textarea "alteracoes de dados ca"
type textarea "x"
type textarea "alteracoes de dados cad"
type textarea "x"
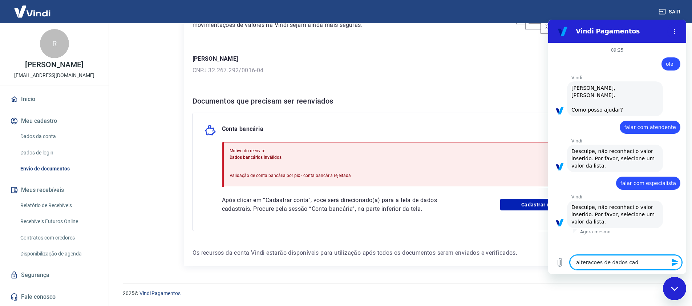
type textarea "alteracoes de dados cada"
type textarea "x"
type textarea "alteracoes de dados cadas"
type textarea "x"
type textarea "alteracoes de dados cadast"
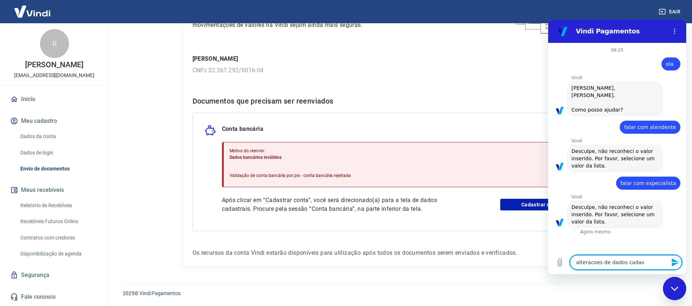
type textarea "x"
type textarea "alteracoes de dados cadastr"
type textarea "x"
type textarea "alteracoes de dados cadastra"
type textarea "x"
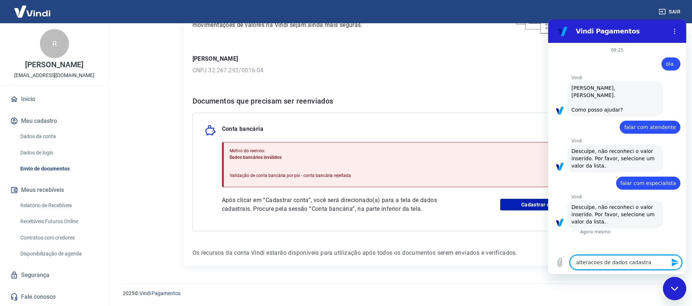
type textarea "alteracoes de dados cadastrai"
type textarea "x"
type textarea "alteracoes de dados cadastrais"
type textarea "x"
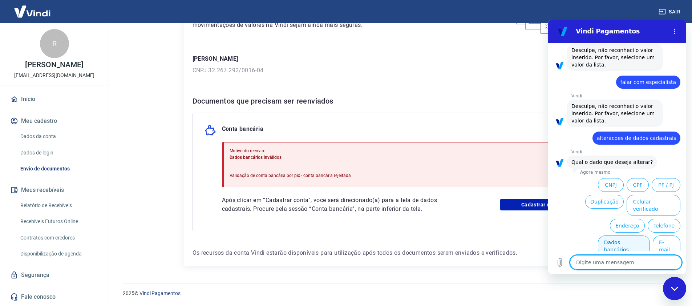
scroll to position [103, 0]
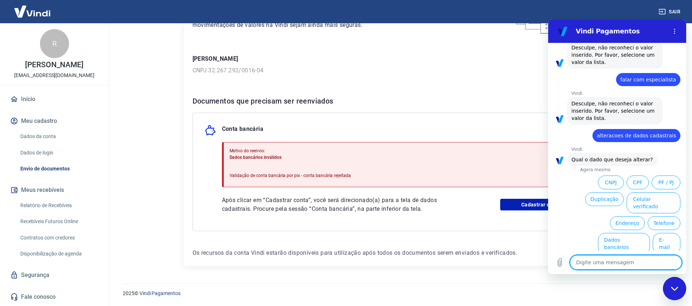
click at [606, 178] on button "CNPJ" at bounding box center [611, 182] width 26 height 14
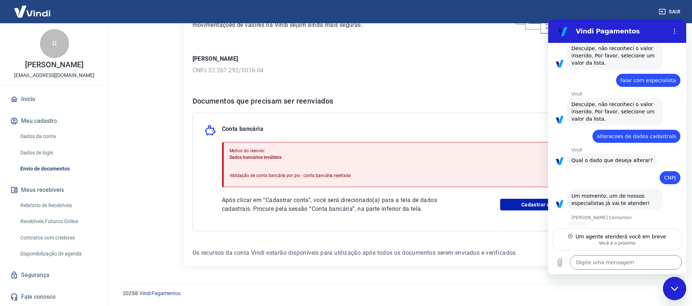
scroll to position [102, 0]
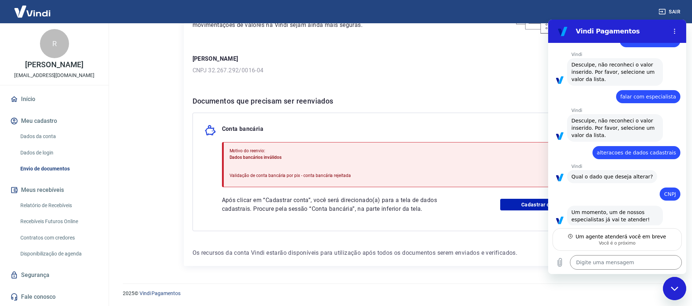
type textarea "x"
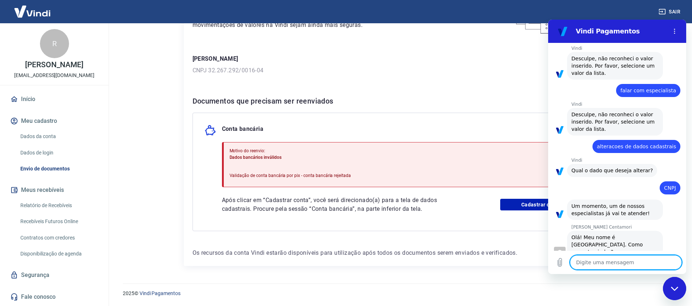
scroll to position [94, 0]
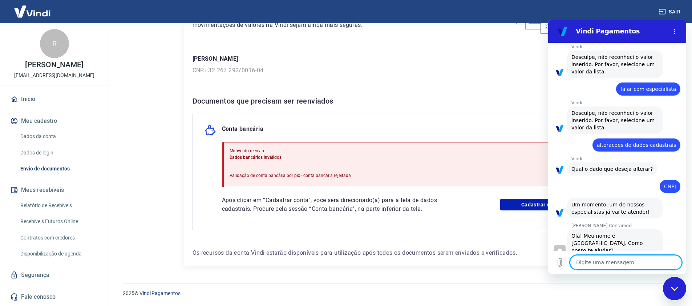
click at [613, 261] on textarea at bounding box center [626, 262] width 112 height 15
type textarea "o"
type textarea "x"
type textarea "ol"
type textarea "x"
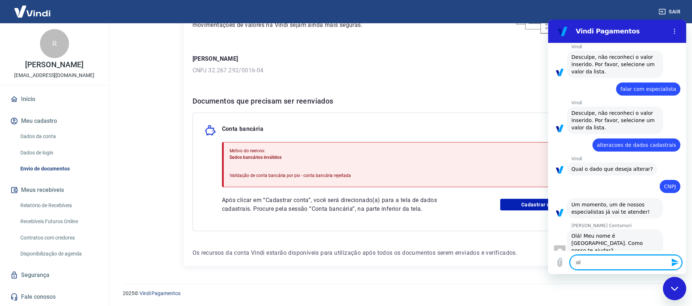
type textarea "ola"
type textarea "x"
type textarea "ola"
type textarea "x"
type textarea "ola m"
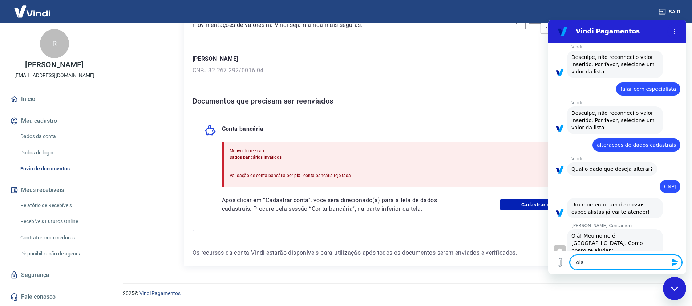
type textarea "x"
type textarea "ola ma"
type textarea "x"
type textarea "ola mar"
type textarea "x"
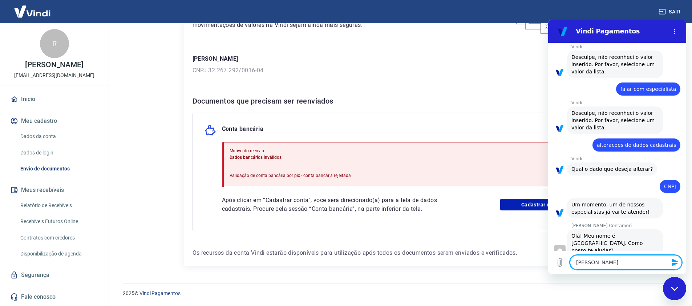
type textarea "ola mari"
type textarea "x"
type textarea "ola maria"
type textarea "x"
type textarea "ola marian"
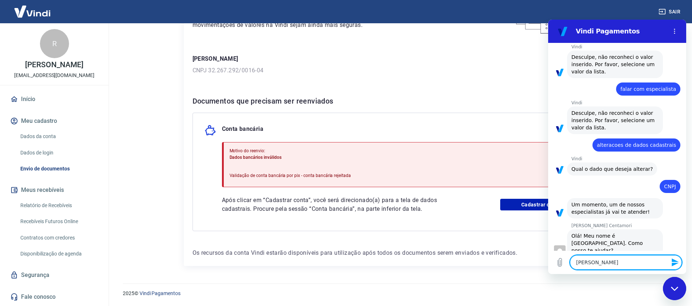
type textarea "x"
type textarea "ola mariana"
type textarea "x"
type textarea "ola mariana"
type textarea "x"
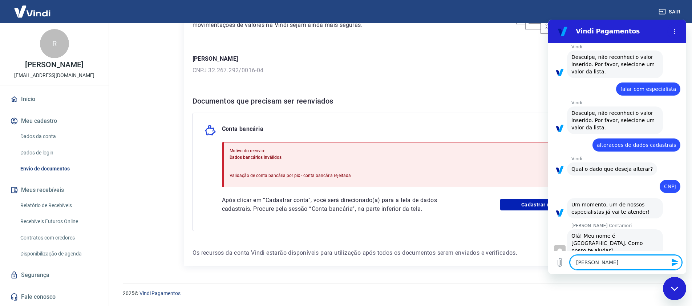
type textarea "ola mariana b"
type textarea "x"
type textarea "ola mariana bo"
type textarea "x"
type textarea "ola mariana bom"
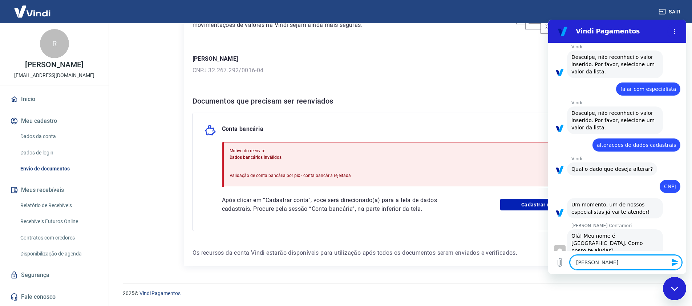
type textarea "x"
type textarea "ola mariana bom"
type textarea "x"
type textarea "ola mariana bom d"
type textarea "x"
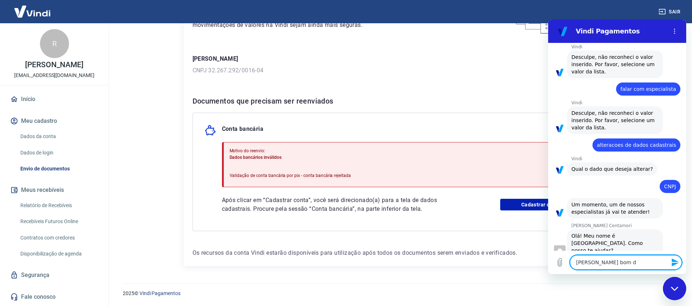
type textarea "ola mariana bom di"
type textarea "x"
type textarea "ola mariana bom dia"
type textarea "x"
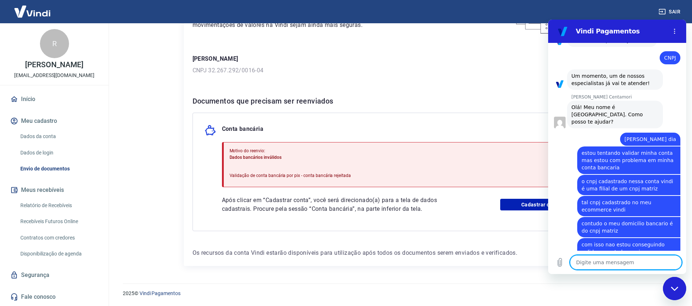
scroll to position [224, 0]
click at [613, 219] on span "contudo o meu domicilio bancario é do cnpj matriz" at bounding box center [627, 225] width 93 height 13
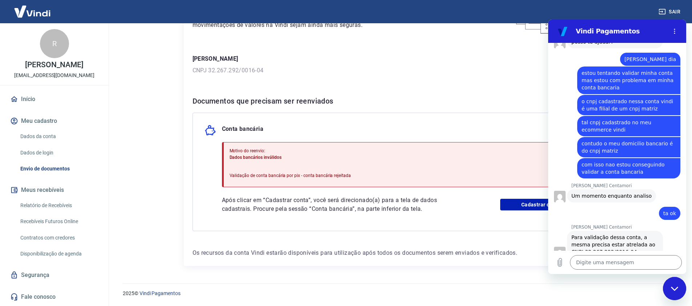
scroll to position [304, 0]
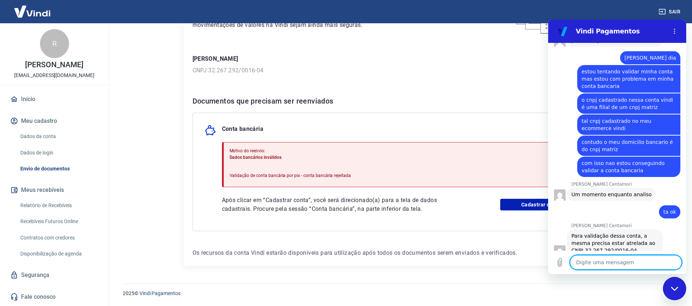
click at [613, 261] on textarea at bounding box center [626, 262] width 112 height 15
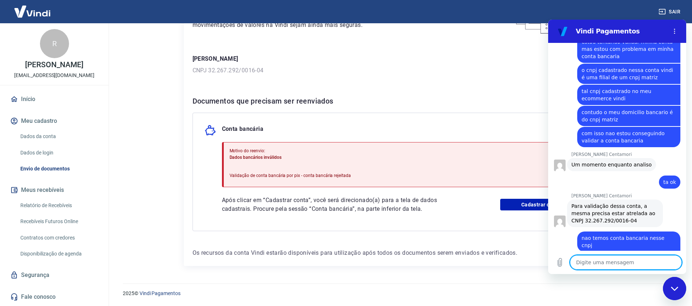
scroll to position [335, 0]
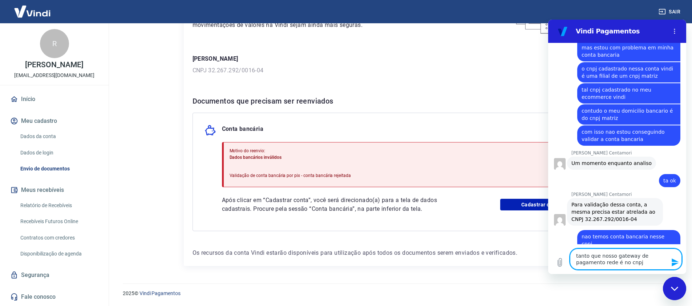
drag, startPoint x: 625, startPoint y: 202, endPoint x: 634, endPoint y: 207, distance: 10.7
click at [625, 202] on div "Para validação dessa conta, a mesma precisa estar atrelada ao CNPJ 32.267.292/0…" at bounding box center [614, 212] width 87 height 22
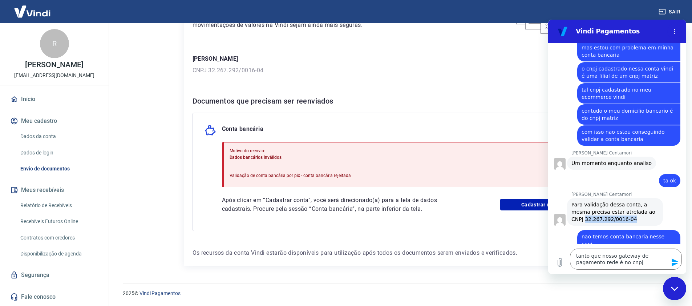
drag, startPoint x: 626, startPoint y: 207, endPoint x: 586, endPoint y: 207, distance: 39.6
click at [586, 207] on div "Para validação dessa conta, a mesma precisa estar atrelada ao CNPJ 32.267.292/0…" at bounding box center [614, 212] width 87 height 22
copy div "32.267.292/0016-04"
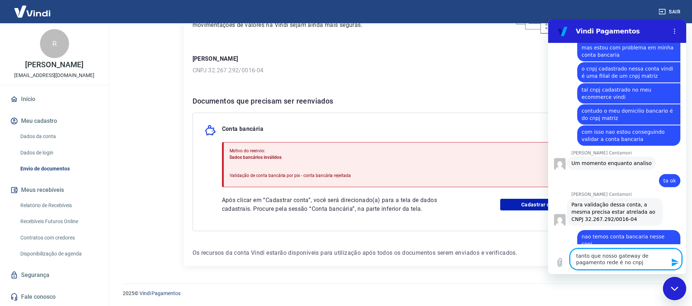
click at [648, 264] on textarea "tanto que nosso gateway de pagamento rede é no cnpj" at bounding box center [626, 258] width 112 height 21
paste textarea "32.267.292/0016-04"
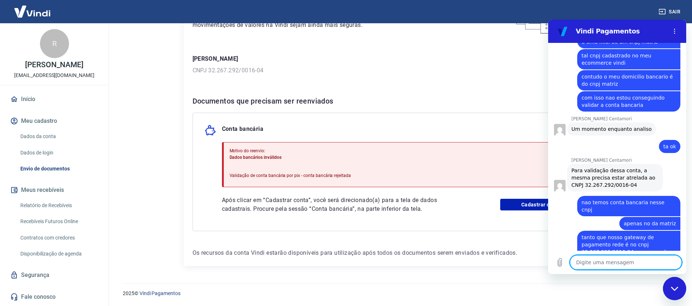
scroll to position [371, 0]
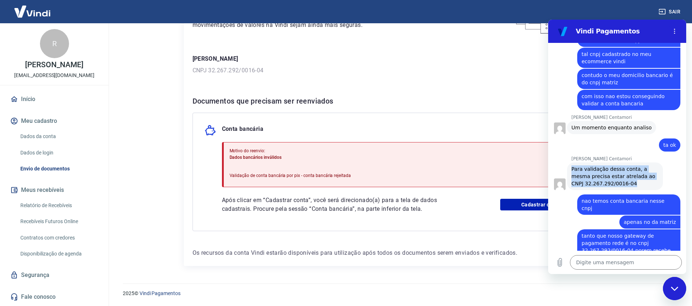
drag, startPoint x: 636, startPoint y: 168, endPoint x: 571, endPoint y: 154, distance: 66.1
click at [571, 165] on div "Para validação dessa conta, a mesma precisa estar atrelada ao CNPJ 32.267.292/0…" at bounding box center [614, 176] width 87 height 22
copy div "Para validação dessa conta, a mesma precisa estar atrelada ao CNPJ 32.267.292/0…"
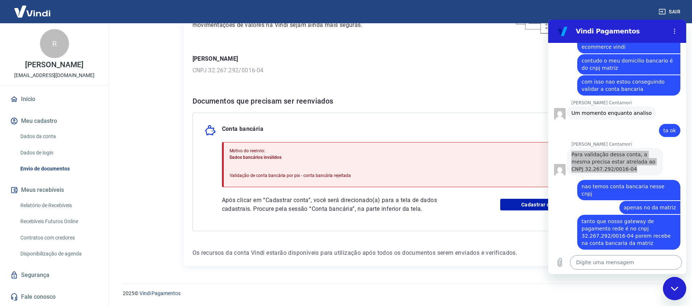
scroll to position [385, 0]
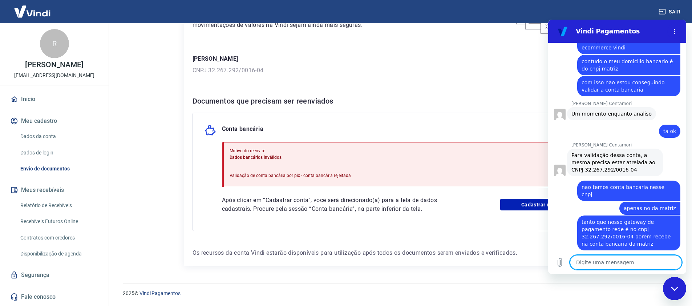
click at [628, 264] on textarea at bounding box center [626, 262] width 112 height 15
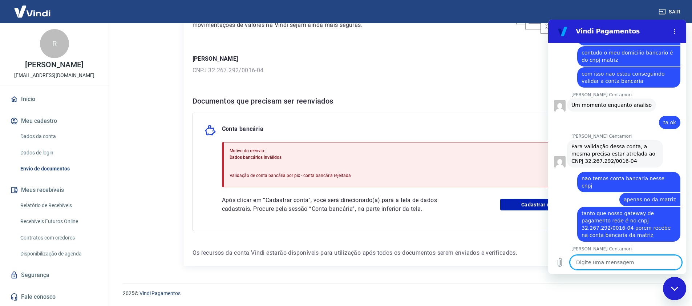
scroll to position [395, 0]
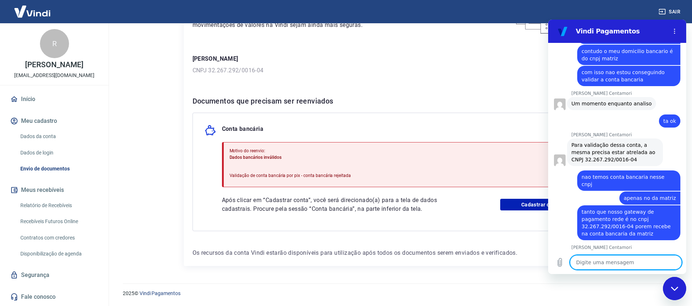
click at [629, 258] on textarea at bounding box center [626, 262] width 112 height 15
paste textarea "32.267.292/0001-10"
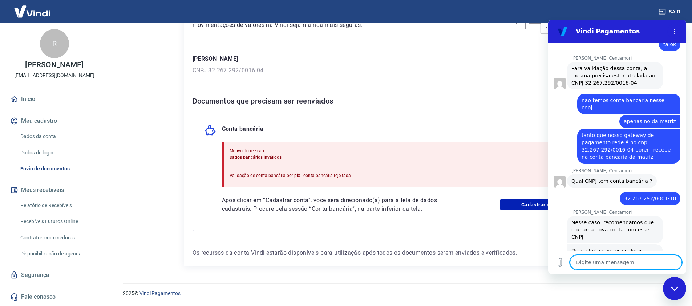
scroll to position [472, 0]
click at [613, 266] on textarea at bounding box center [626, 262] width 112 height 15
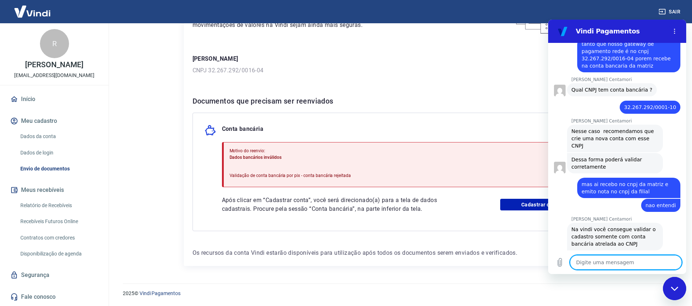
scroll to position [591, 0]
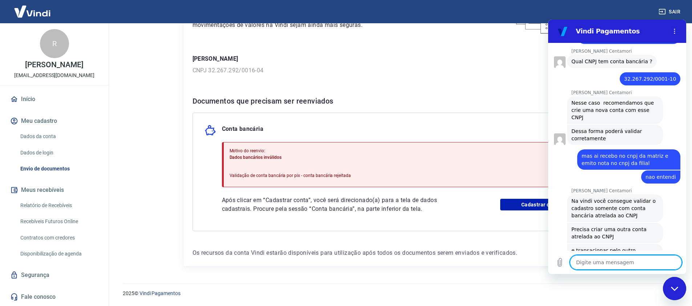
click at [605, 263] on textarea at bounding box center [626, 262] width 112 height 15
click at [593, 264] on textarea at bounding box center [626, 262] width 112 height 15
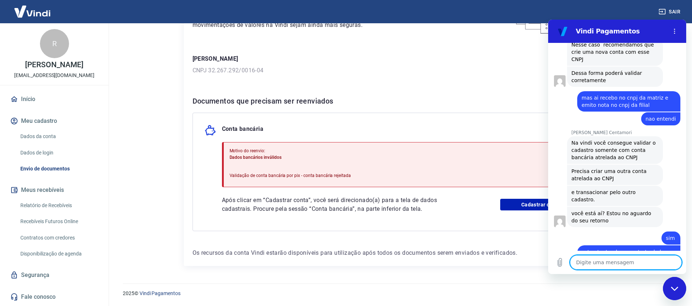
scroll to position [650, 0]
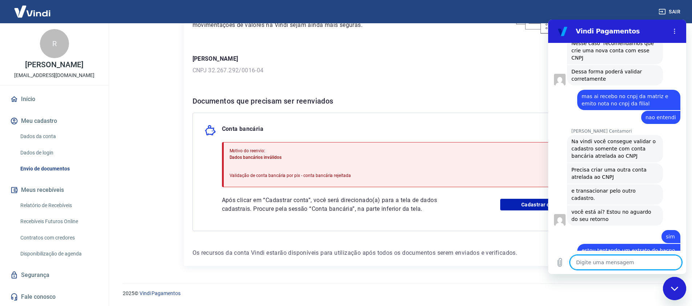
click at [625, 264] on textarea at bounding box center [626, 262] width 112 height 15
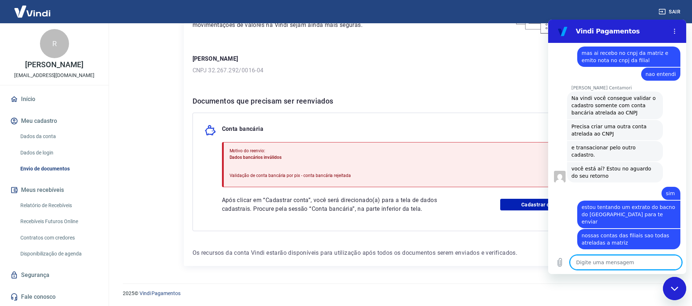
scroll to position [695, 0]
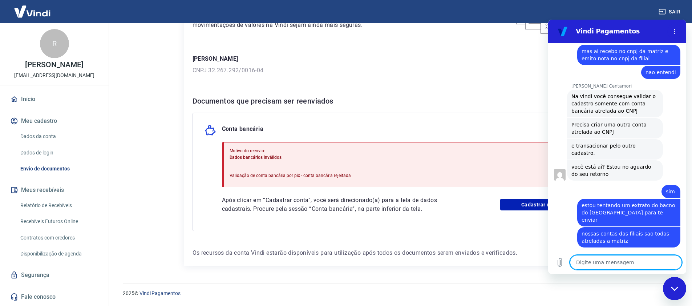
click at [612, 257] on textarea at bounding box center [626, 262] width 112 height 15
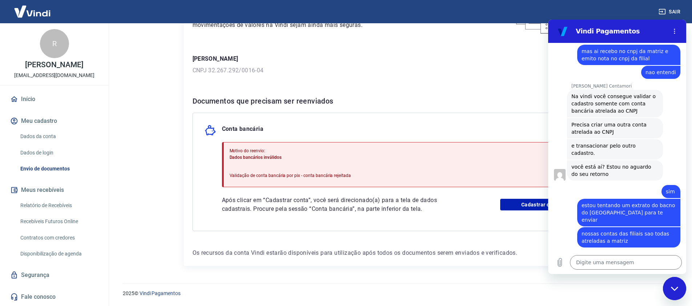
click at [613, 118] on div "Mariana Postelhone Centamori diz: Precisa criar uma outra conta atrelada ao CNPJ" at bounding box center [615, 128] width 96 height 20
drag, startPoint x: 608, startPoint y: 110, endPoint x: 568, endPoint y: 101, distance: 41.2
click at [568, 118] on div "Mariana Postelhone Centamori diz: Precisa criar uma outra conta atrelada ao CNPJ" at bounding box center [615, 128] width 96 height 20
click at [576, 122] on span "Precisa criar uma outra conta atrelada ao CNPJ" at bounding box center [609, 128] width 77 height 13
drag, startPoint x: 573, startPoint y: 103, endPoint x: 630, endPoint y: 107, distance: 57.5
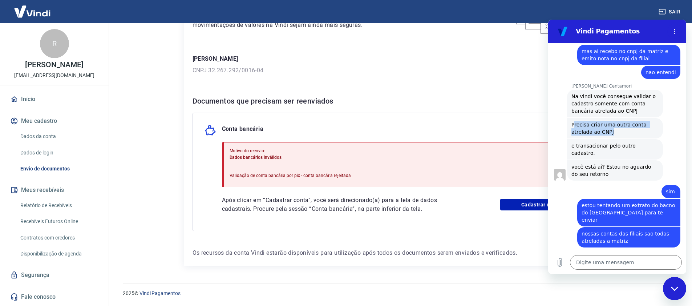
click at [630, 118] on div "Mariana Postelhone Centamori diz: Precisa criar uma outra conta atrelada ao CNPJ" at bounding box center [615, 128] width 96 height 20
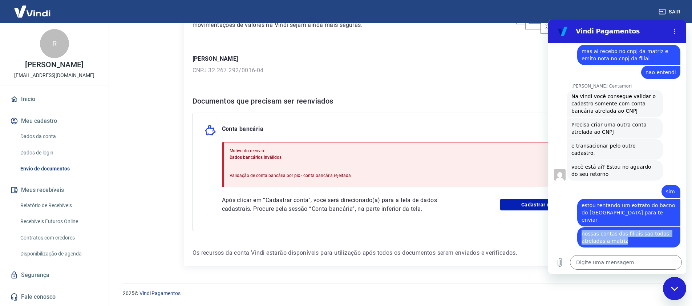
drag, startPoint x: 581, startPoint y: 203, endPoint x: 633, endPoint y: 211, distance: 52.8
click at [633, 227] on div "diz: nossas contas das filiais sao todas atreladas a matriz" at bounding box center [628, 237] width 103 height 20
click at [632, 227] on div "diz: nossas contas das filiais sao todas atreladas a matriz" at bounding box center [628, 237] width 103 height 20
click at [613, 231] on span "nossas contas das filiais sao todas atreladas a matriz" at bounding box center [625, 237] width 89 height 13
drag, startPoint x: 633, startPoint y: 213, endPoint x: 579, endPoint y: 205, distance: 55.0
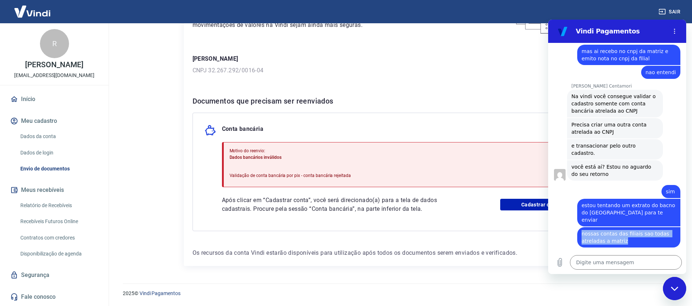
click at [579, 227] on div "diz: nossas contas das filiais sao todas atreladas a matriz" at bounding box center [628, 237] width 103 height 20
click at [630, 199] on div "diz: estou tentando um extrato do bacno do brasil para te enviar" at bounding box center [628, 213] width 103 height 28
drag, startPoint x: 632, startPoint y: 213, endPoint x: 583, endPoint y: 206, distance: 49.6
click at [583, 227] on div "diz: nossas contas das filiais sao todas atreladas a matriz" at bounding box center [628, 237] width 103 height 20
drag, startPoint x: 612, startPoint y: 214, endPoint x: 574, endPoint y: 206, distance: 38.2
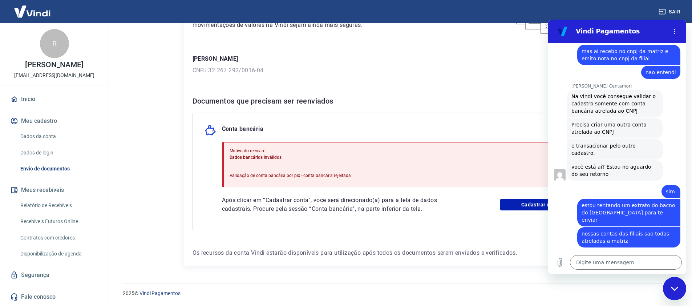
click at [574, 226] on div "diz: nossas contas das filiais sao todas atreladas a matriz" at bounding box center [614, 236] width 132 height 21
click at [579, 227] on div "diz: nossas contas das filiais sao todas atreladas a matriz" at bounding box center [628, 237] width 103 height 20
drag, startPoint x: 579, startPoint y: 204, endPoint x: 638, endPoint y: 208, distance: 58.6
click at [638, 227] on div "diz: nossas contas das filiais sao todas atreladas a matriz" at bounding box center [628, 237] width 103 height 20
click at [634, 227] on div "diz: nossas contas das filiais sao todas atreladas a matriz" at bounding box center [628, 237] width 103 height 20
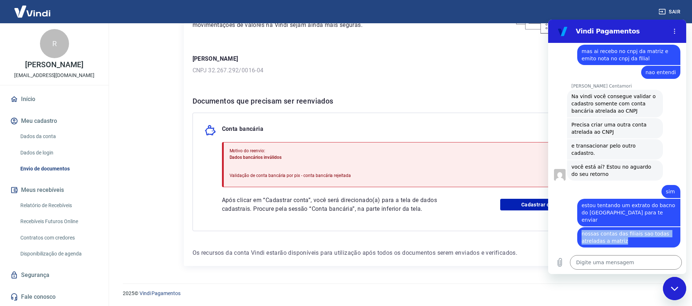
drag, startPoint x: 629, startPoint y: 211, endPoint x: 579, endPoint y: 201, distance: 51.4
click at [579, 227] on div "diz: nossas contas das filiais sao todas atreladas a matriz" at bounding box center [628, 237] width 103 height 20
click at [632, 227] on div "diz: nossas contas das filiais sao todas atreladas a matriz" at bounding box center [628, 237] width 103 height 20
drag, startPoint x: 617, startPoint y: 211, endPoint x: 581, endPoint y: 204, distance: 36.5
click at [581, 227] on div "diz: nossas contas das filiais sao todas atreladas a matriz" at bounding box center [628, 237] width 103 height 20
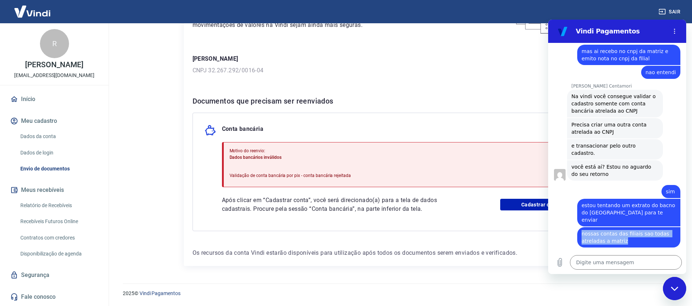
click at [581, 231] on span "nossas contas das filiais sao todas atreladas a matriz" at bounding box center [625, 237] width 89 height 13
drag, startPoint x: 581, startPoint y: 204, endPoint x: 645, endPoint y: 209, distance: 63.7
click at [645, 227] on div "diz: nossas contas das filiais sao todas atreladas a matriz" at bounding box center [628, 237] width 103 height 20
click at [644, 227] on div "diz: nossas contas das filiais sao todas atreladas a matriz" at bounding box center [628, 237] width 103 height 20
drag, startPoint x: 642, startPoint y: 209, endPoint x: 584, endPoint y: 204, distance: 59.1
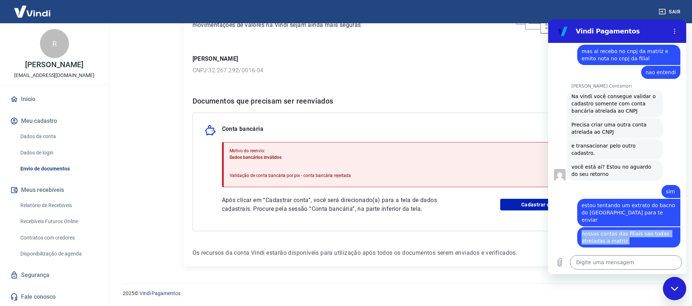
click at [583, 227] on div "diz: nossas contas das filiais sao todas atreladas a matriz" at bounding box center [628, 237] width 103 height 20
click at [580, 227] on div "diz: nossas contas das filiais sao todas atreladas a matriz" at bounding box center [628, 237] width 103 height 20
click at [585, 231] on span "nossas contas das filiais sao todas atreladas a matriz" at bounding box center [625, 237] width 89 height 13
drag, startPoint x: 582, startPoint y: 204, endPoint x: 630, endPoint y: 210, distance: 47.5
click at [630, 227] on div "diz: nossas contas das filiais sao todas atreladas a matriz" at bounding box center [628, 237] width 103 height 20
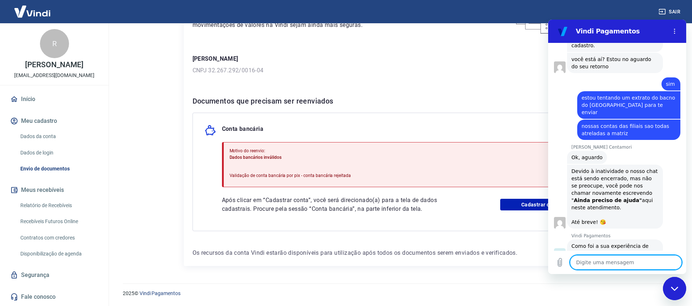
scroll to position [808, 0]
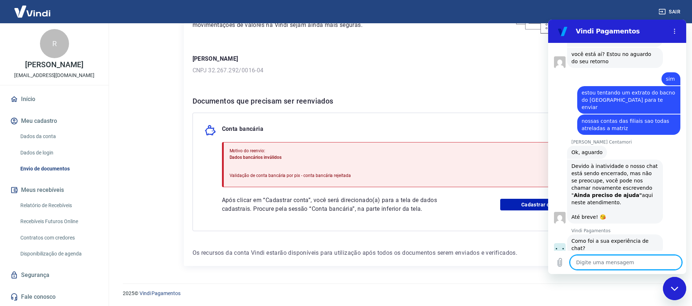
click at [588, 259] on textarea at bounding box center [626, 262] width 112 height 15
click at [672, 37] on button "Menu de opções" at bounding box center [674, 31] width 15 height 15
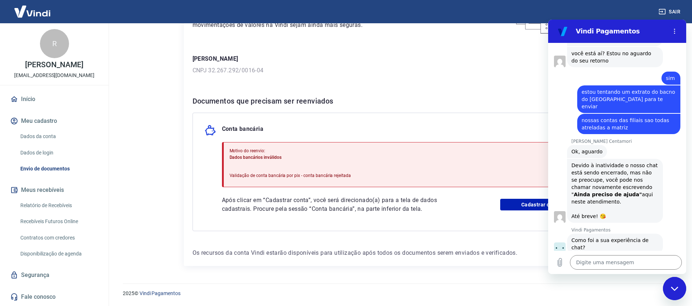
click at [669, 300] on div "2025 © Vindi Pagamentos" at bounding box center [398, 290] width 569 height 31
click at [674, 290] on icon "Fechar janela de mensagens" at bounding box center [673, 288] width 7 height 4
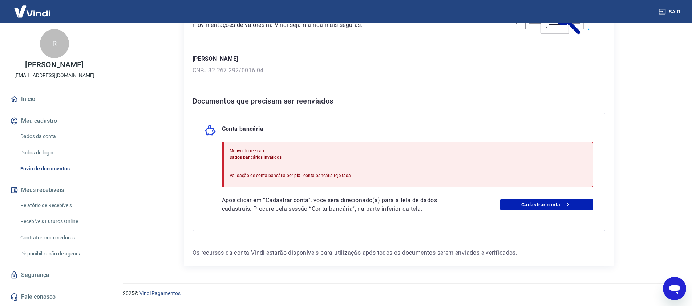
click at [674, 290] on icon "Abrir janela de mensagens" at bounding box center [674, 289] width 11 height 9
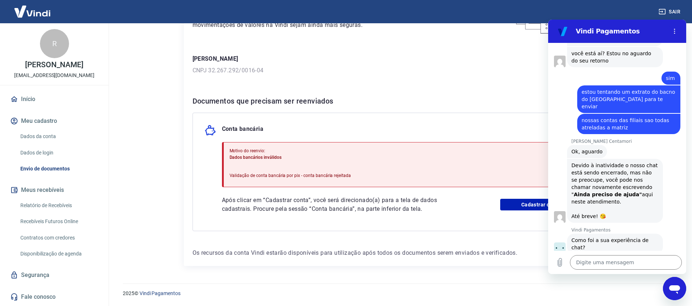
scroll to position [0, 0]
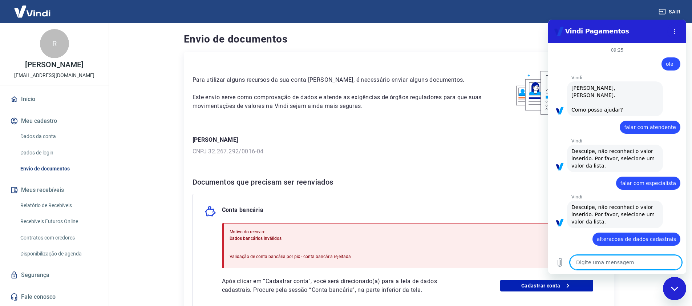
scroll to position [809, 0]
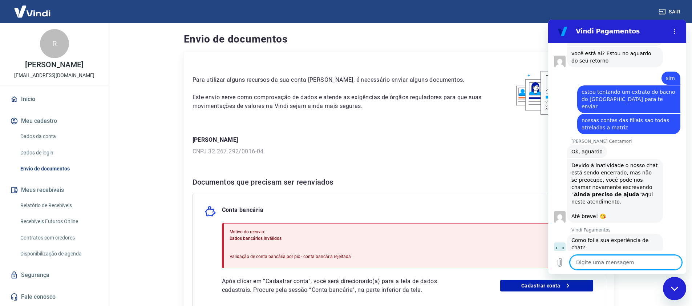
click at [654, 259] on textarea at bounding box center [626, 262] width 112 height 15
type textarea "t"
type textarea "x"
type textarea "tr"
type textarea "x"
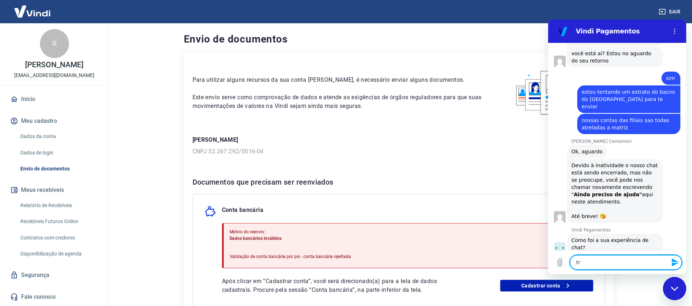
type textarea "tra"
type textarea "x"
type textarea "trao"
type textarea "x"
type textarea "traoc"
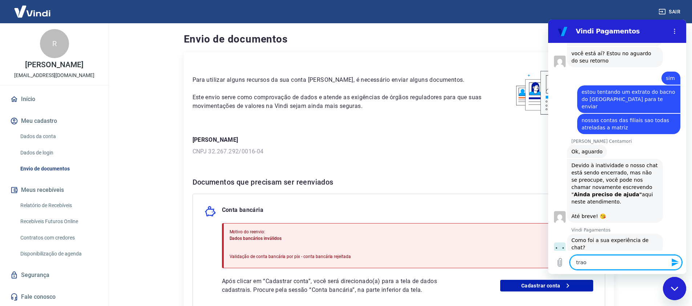
type textarea "x"
type textarea "traoca"
type textarea "x"
type textarea "traocar"
type textarea "x"
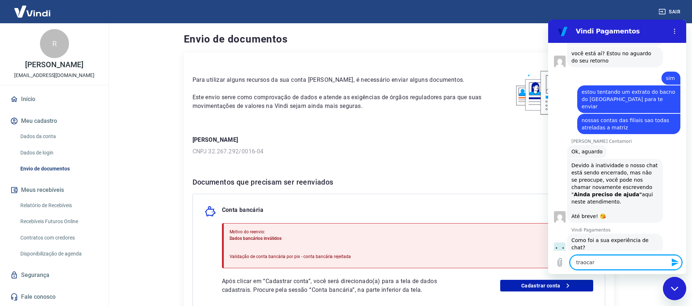
type textarea "traoca"
type textarea "x"
type textarea "traoc"
type textarea "x"
type textarea "a"
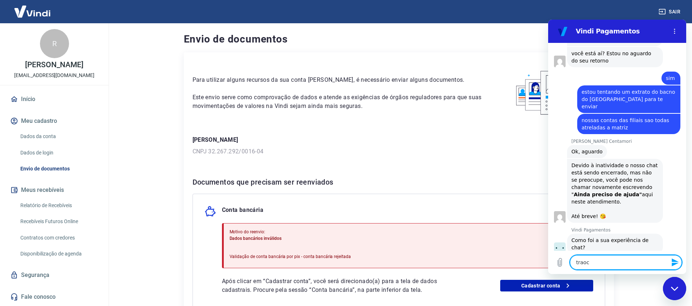
type textarea "x"
type textarea "al"
type textarea "x"
type textarea "alt"
type textarea "x"
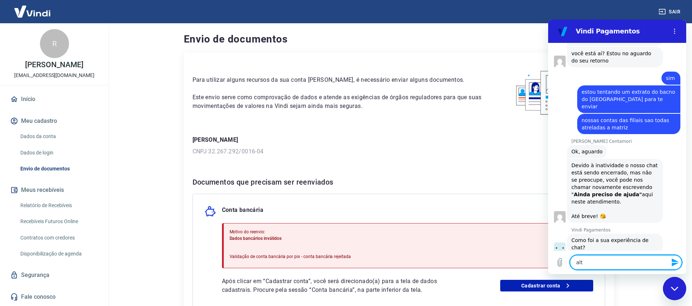
type textarea "alte"
type textarea "x"
type textarea "alter"
type textarea "x"
type textarea "altera"
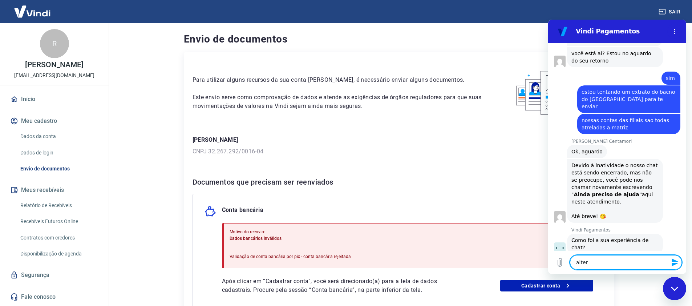
type textarea "x"
type textarea "alterar"
type textarea "x"
type textarea "alterar"
type textarea "x"
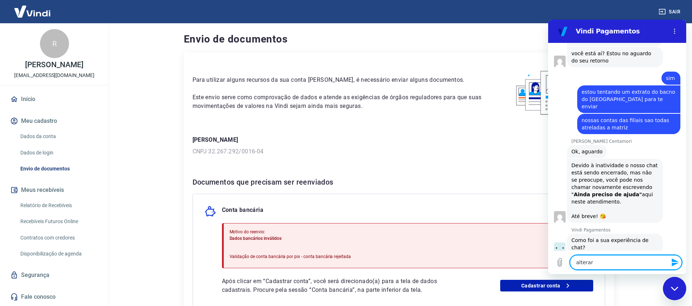
type textarea "alterar d"
type textarea "x"
type textarea "alterar da"
type textarea "x"
type textarea "alterar dad"
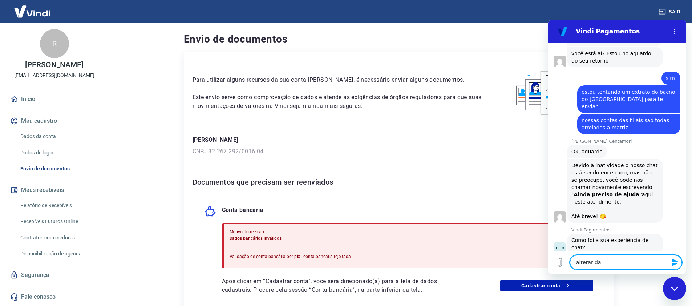
type textarea "x"
type textarea "alterar dado"
type textarea "x"
type textarea "alterar dados"
type textarea "x"
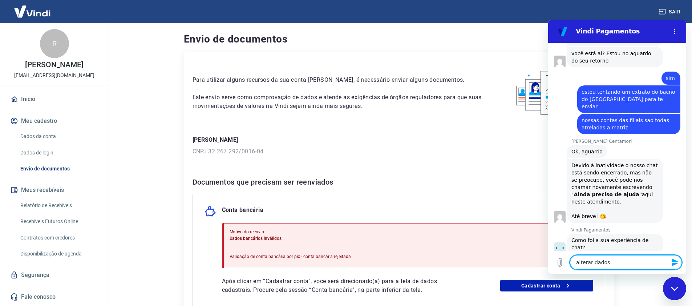
type textarea "alterar dados"
type textarea "x"
type textarea "alterar dados c"
type textarea "x"
type textarea "alterar dados ca"
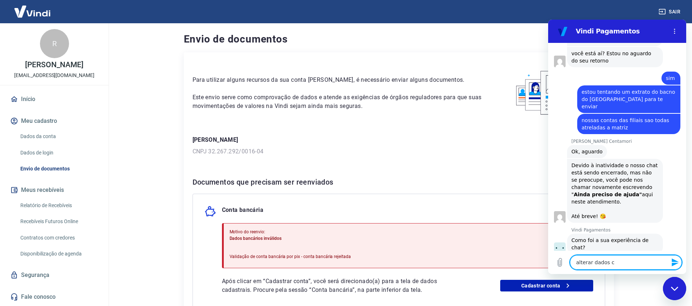
type textarea "x"
type textarea "alterar dados cad"
type textarea "x"
type textarea "alterar dados cada"
type textarea "x"
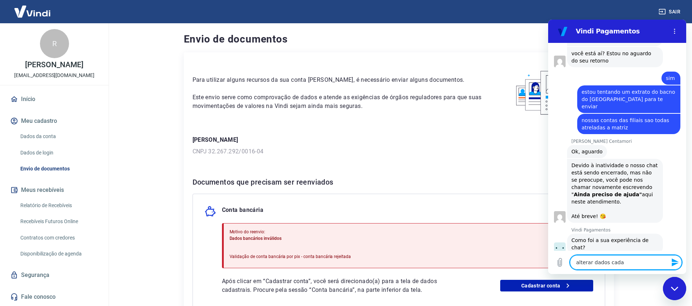
type textarea "alterar dados cadas"
type textarea "x"
type textarea "alterar dados cadast"
type textarea "x"
type textarea "alterar dados cadastr"
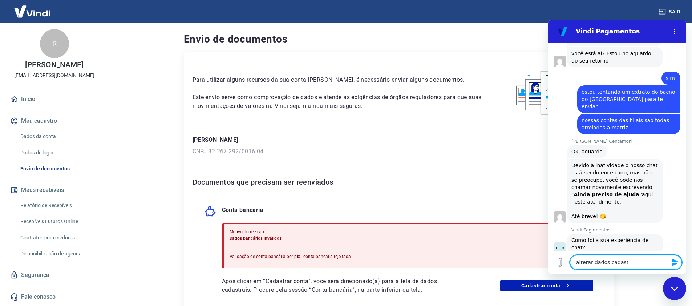
type textarea "x"
type textarea "alterar dados cadastra"
type textarea "x"
type textarea "alterar dados cadastrai"
type textarea "x"
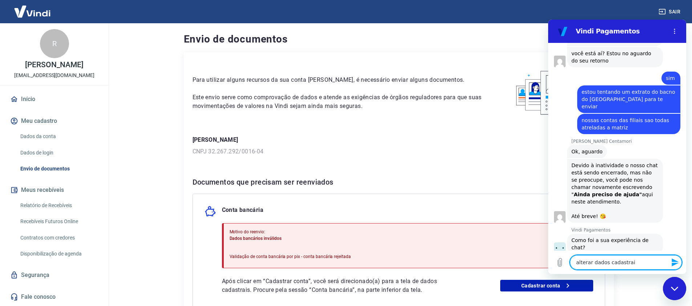
type textarea "alterar dados cadastrais"
type textarea "x"
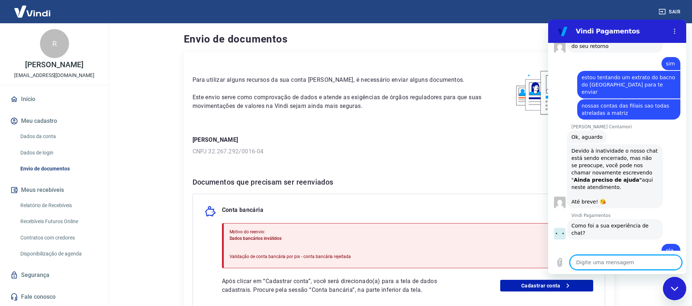
type textarea "x"
click at [666, 7] on button "Sair" at bounding box center [670, 11] width 26 height 13
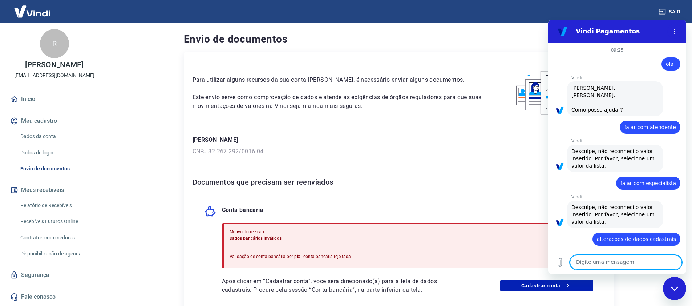
scroll to position [823, 0]
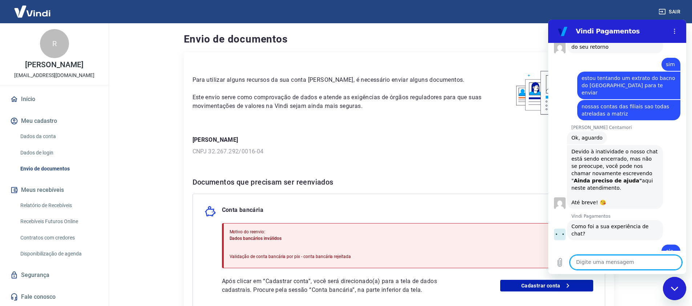
click at [608, 259] on textarea at bounding box center [626, 262] width 112 height 15
click at [670, 272] on div "Enviado · 10:23" at bounding box center [614, 275] width 132 height 6
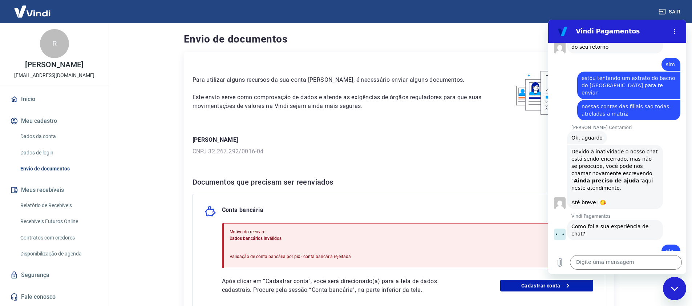
click at [671, 272] on div at bounding box center [673, 274] width 4 height 4
click at [671, 28] on button "Menu de opções" at bounding box center [674, 31] width 15 height 15
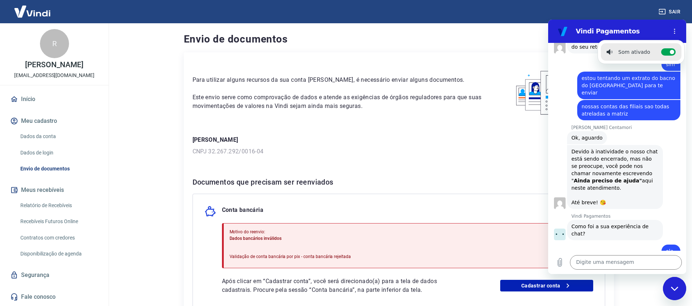
click div "[PERSON_NAME] Centamori diz: Devido à inatividade o nosso chat está sendo encer…"
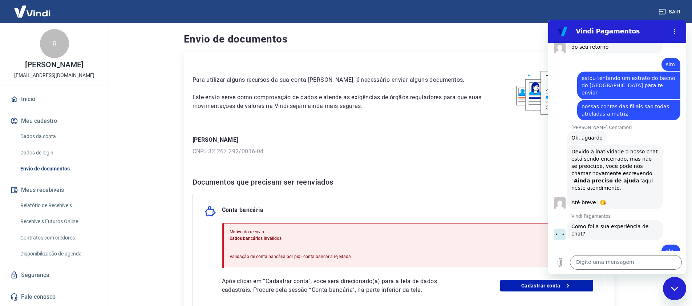
click at [293, 159] on div "Para utilizar alguns recursos da sua conta Vindi, é necessário enviar alguns do…" at bounding box center [399, 199] width 430 height 295
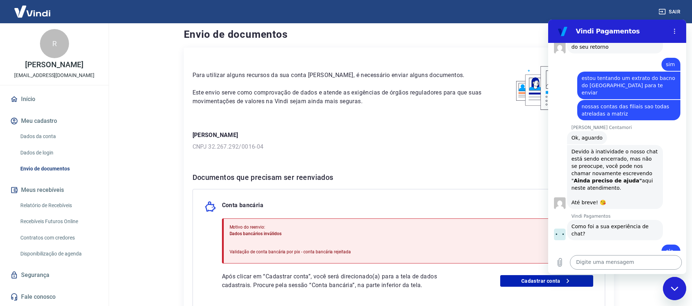
click at [626, 262] on textarea at bounding box center [626, 262] width 112 height 15
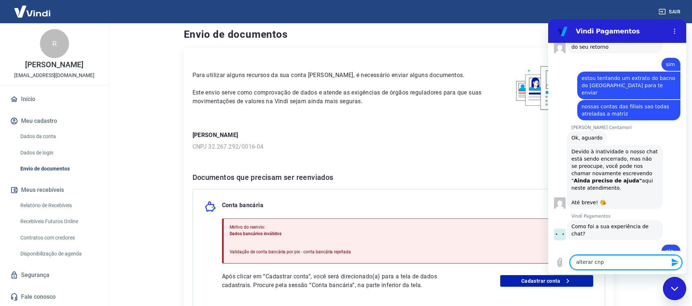
type textarea "alterar cnpj"
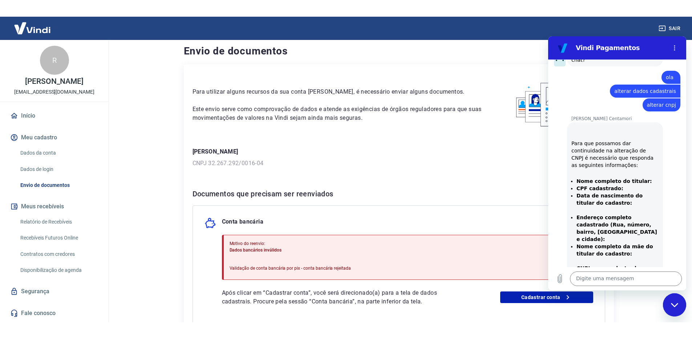
scroll to position [1014, 0]
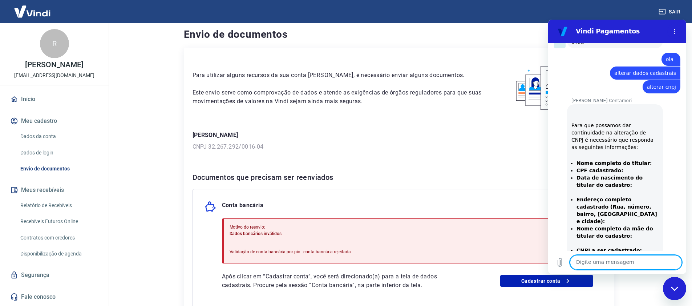
click at [604, 196] on li "Endereço completo cadastrado (Rua, número, bairro, CEP e cidade):" at bounding box center [617, 210] width 82 height 29
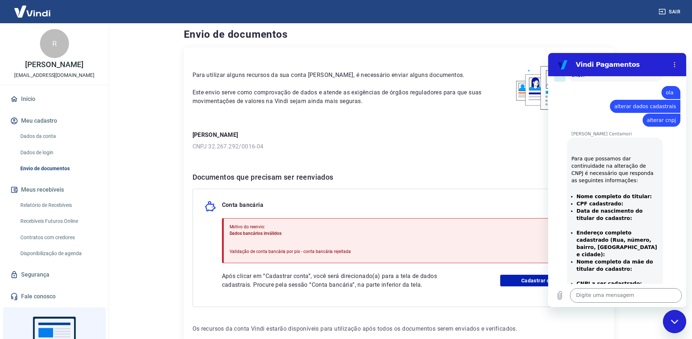
scroll to position [4, 0]
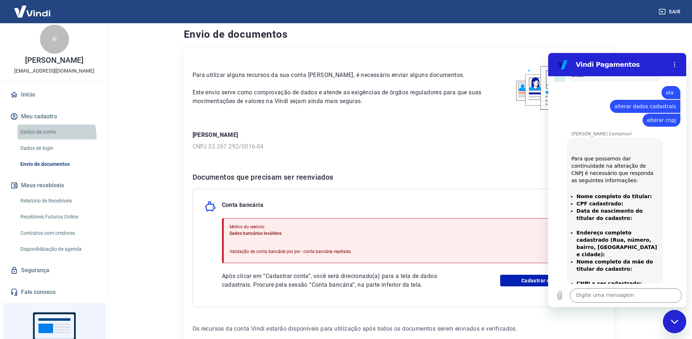
click at [48, 139] on link "Dados da conta" at bounding box center [58, 132] width 82 height 15
click at [629, 295] on textarea at bounding box center [626, 295] width 112 height 15
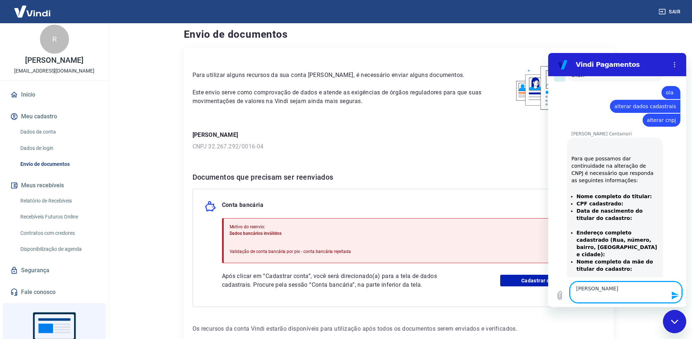
paste textarea "200.758.553-72"
paste textarea "04/12/1963"
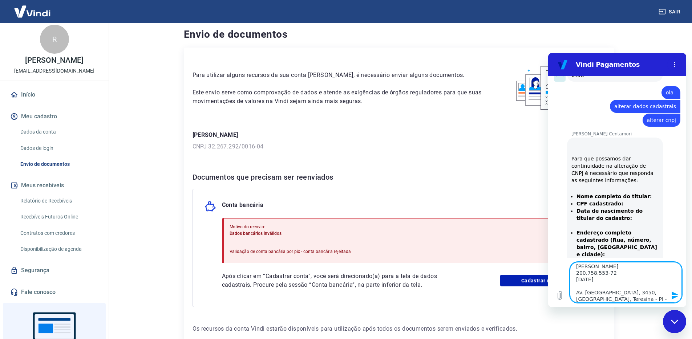
scroll to position [9, 0]
paste textarea "[PERSON_NAME]"
paste textarea "32.267.292/0001-10"
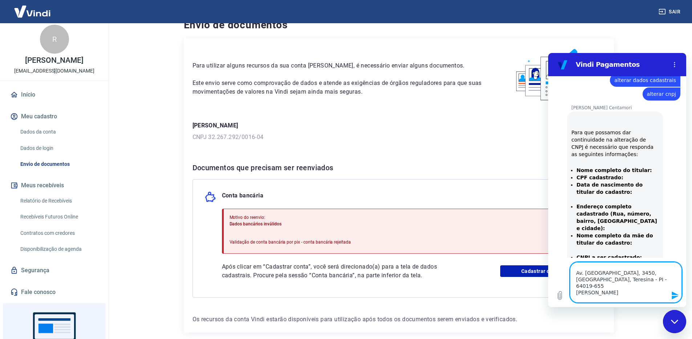
scroll to position [0, 0]
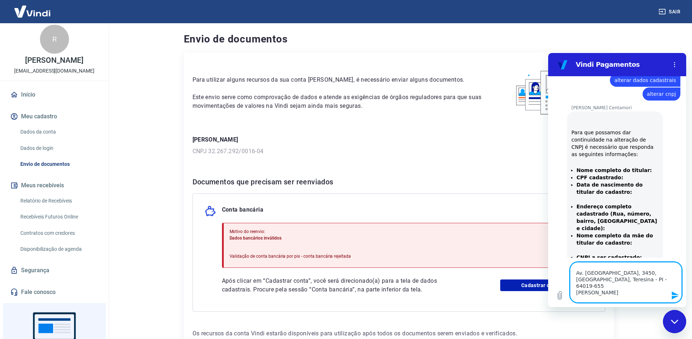
click at [636, 296] on textarea "Reginaldo Mouta de Carvalho 200.758.553-72 04/12/1963 Av. Barao de Gurgueia, 34…" at bounding box center [626, 282] width 112 height 41
click at [637, 296] on textarea "Reginaldo Mouta de Carvalho 200.758.553-72 04/12/1963 Av. Barao de Gurgueia, 34…" at bounding box center [626, 282] width 112 height 41
paste textarea "Rmc Comercio de Alimentos Ltda"
type textarea "Reginaldo Mouta de Carvalho 200.758.553-72 04/12/1963 Av. Barao de Gurgueia, 34…"
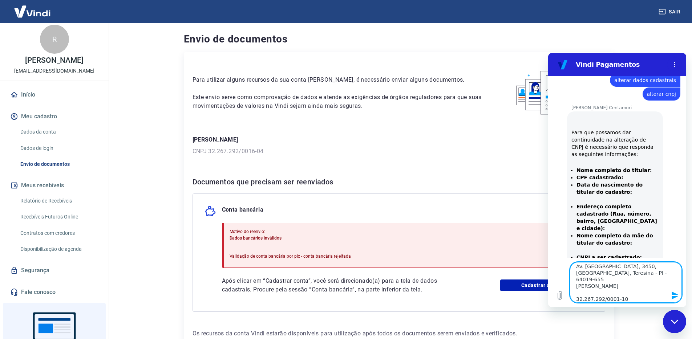
click at [676, 295] on icon "Enviar mensagem" at bounding box center [674, 296] width 7 height 8
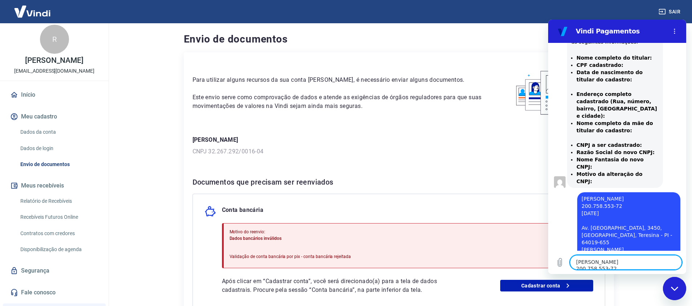
scroll to position [1121, 0]
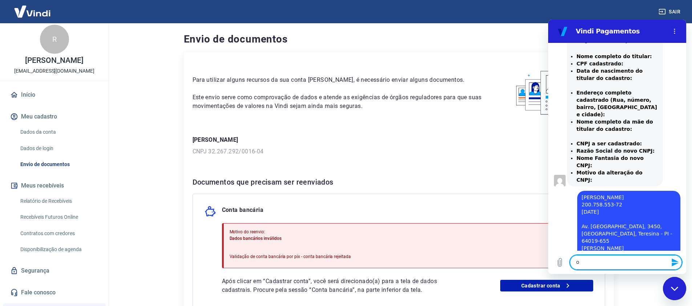
type textarea "ok"
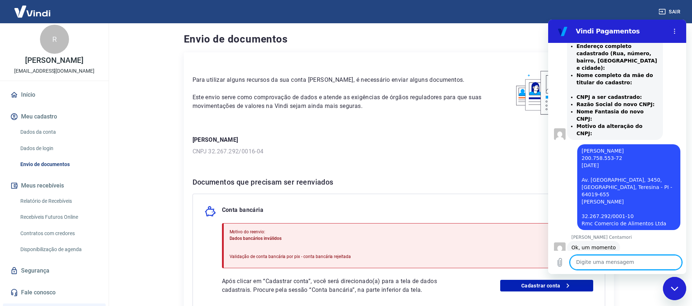
scroll to position [1170, 0]
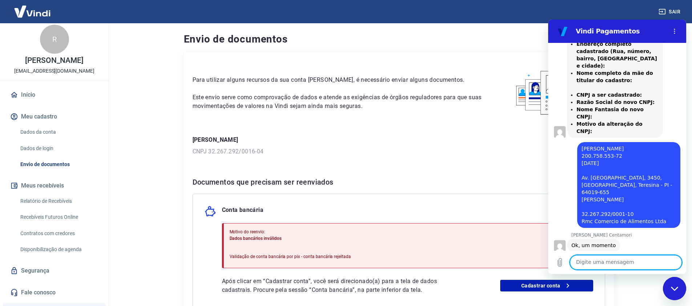
click at [620, 260] on textarea at bounding box center [626, 262] width 112 height 15
click at [595, 258] on textarea at bounding box center [626, 262] width 112 height 15
type textarea "maravilha agora preciso validar a conta bancaria"
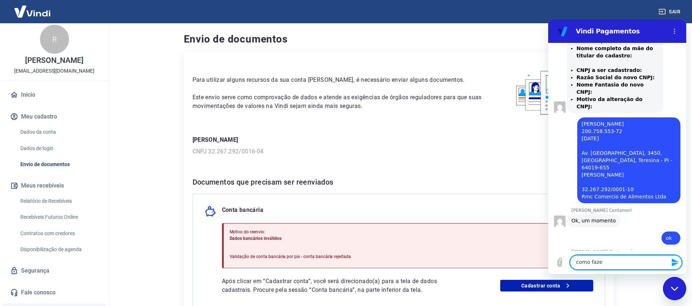
type textarea "como fazer"
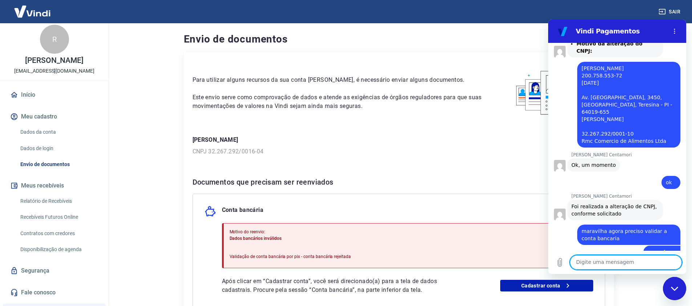
scroll to position [1254, 0]
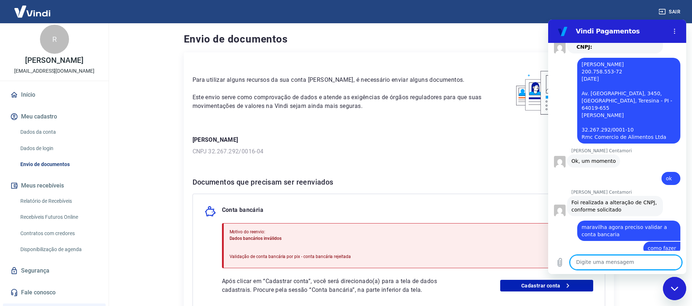
click at [602, 259] on textarea at bounding box center [626, 262] width 112 height 15
type textarea "já é a que esta la"
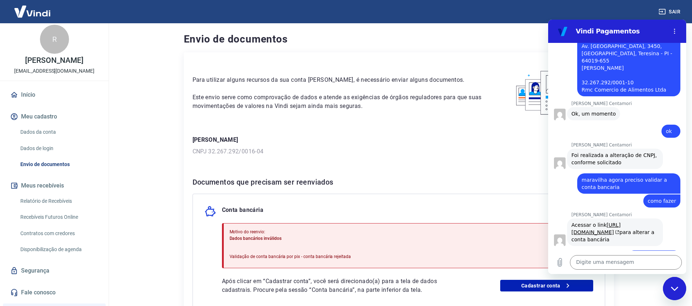
scroll to position [1303, 0]
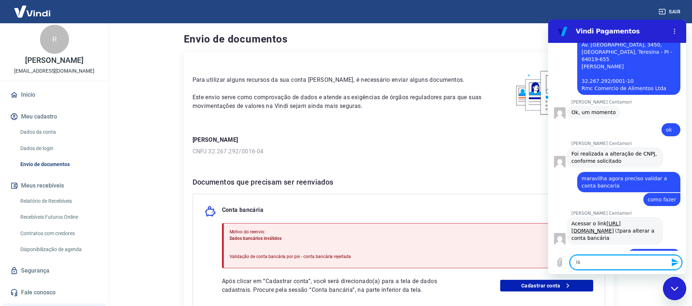
type textarea "i"
type textarea "sim"
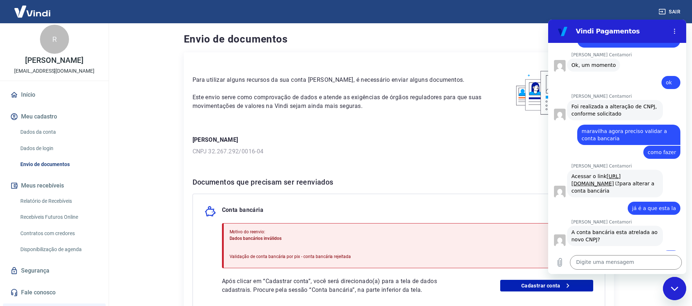
scroll to position [1351, 0]
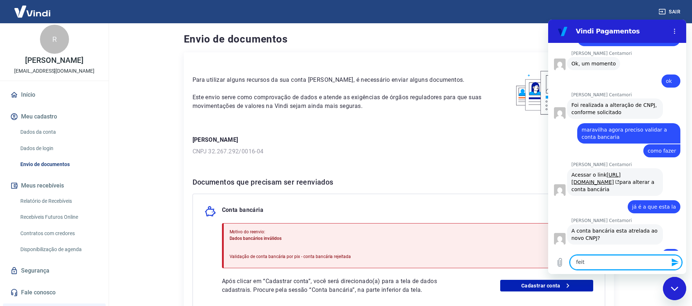
type textarea "feito"
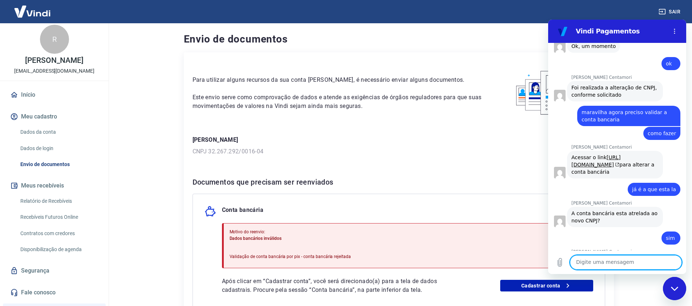
scroll to position [1393, 0]
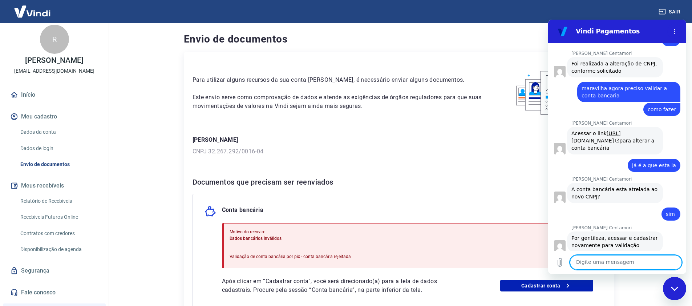
click at [607, 265] on textarea at bounding box center [626, 262] width 112 height 15
type textarea "ok"
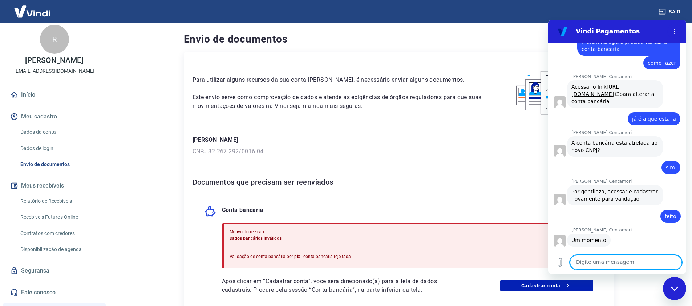
scroll to position [1441, 0]
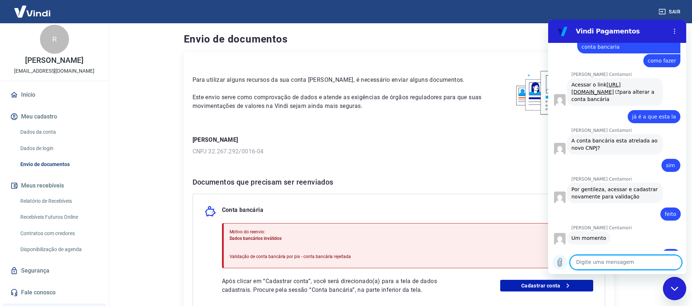
click at [565, 261] on button "Carregar arquivo" at bounding box center [559, 262] width 15 height 15
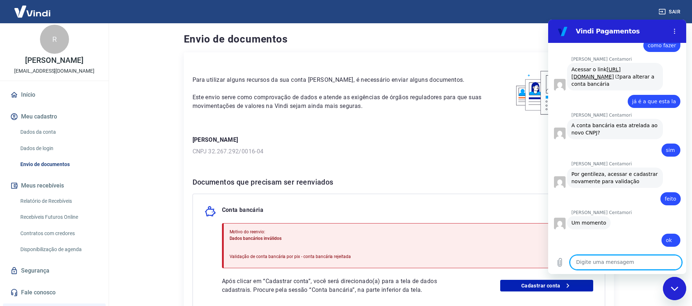
scroll to position [1462, 0]
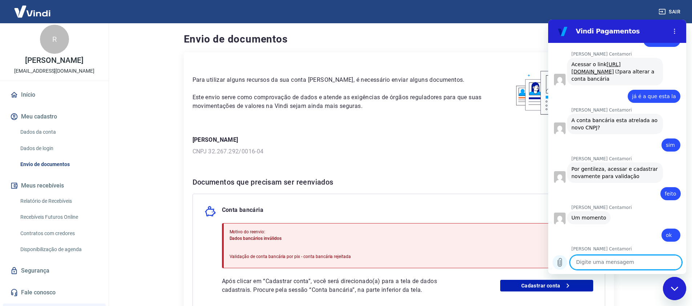
click at [562, 264] on icon "Carregar arquivo" at bounding box center [559, 262] width 9 height 9
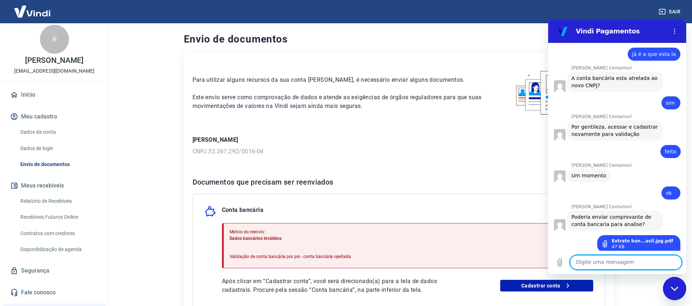
scroll to position [1505, 0]
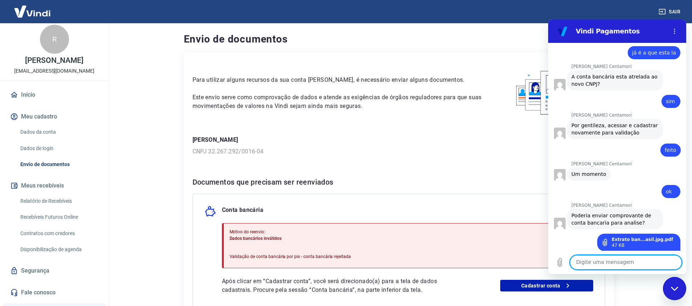
click at [619, 264] on textarea at bounding box center [626, 262] width 112 height 15
type textarea "ok"
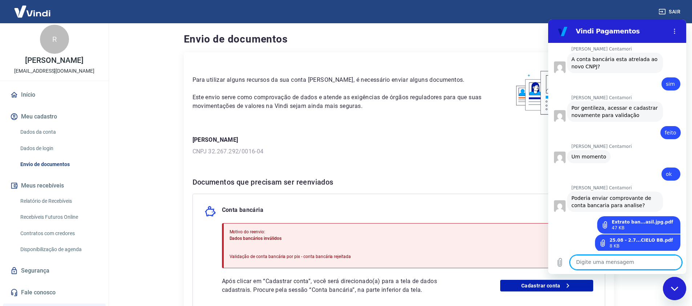
scroll to position [1561, 0]
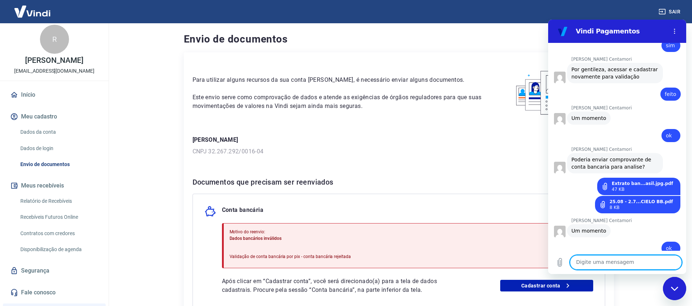
click at [612, 258] on textarea at bounding box center [626, 262] width 112 height 15
click at [609, 257] on textarea at bounding box center [626, 262] width 112 height 15
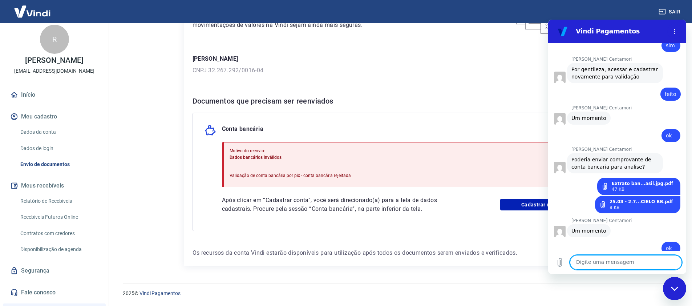
scroll to position [0, 0]
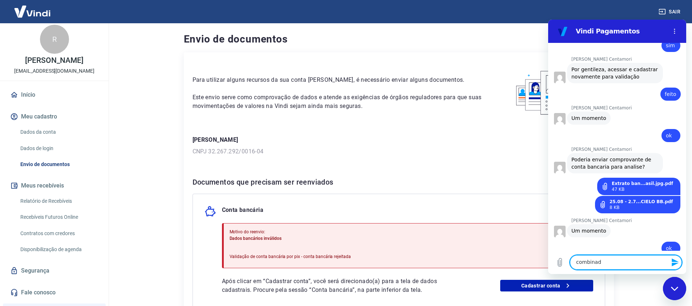
type textarea "combinado"
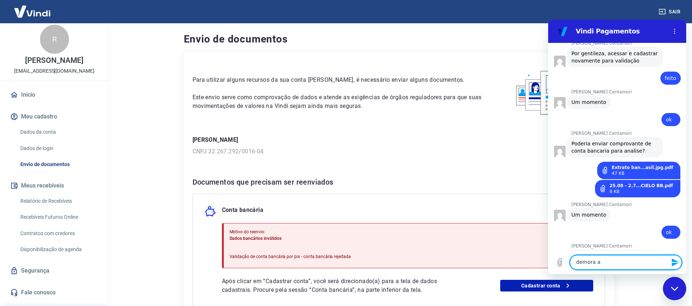
scroll to position [1579, 0]
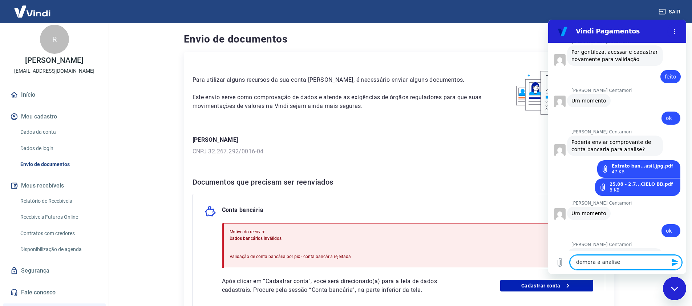
type textarea "demora a analise/"
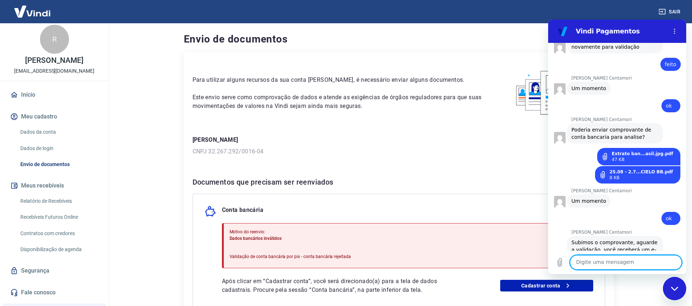
type textarea "?"
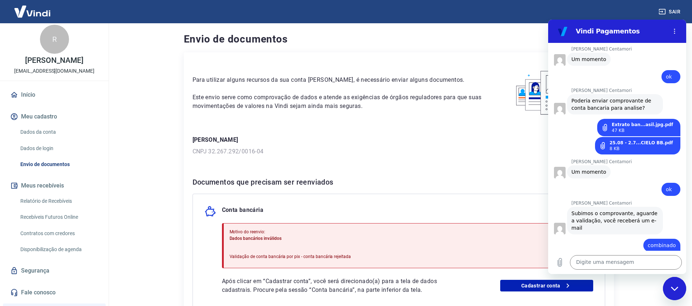
scroll to position [1630, 0]
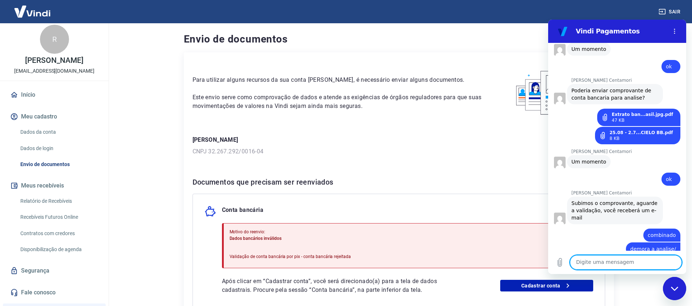
click at [610, 262] on textarea at bounding box center [626, 262] width 112 height 15
type textarea "ta ok obrigado"
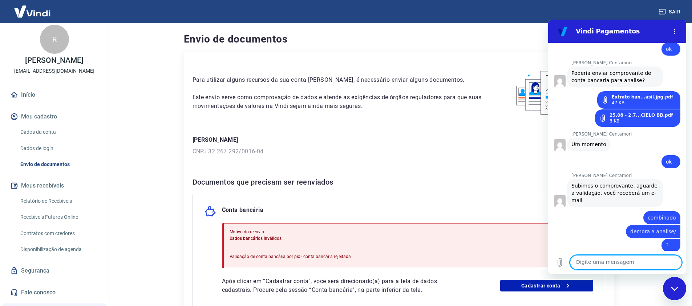
scroll to position [1672, 0]
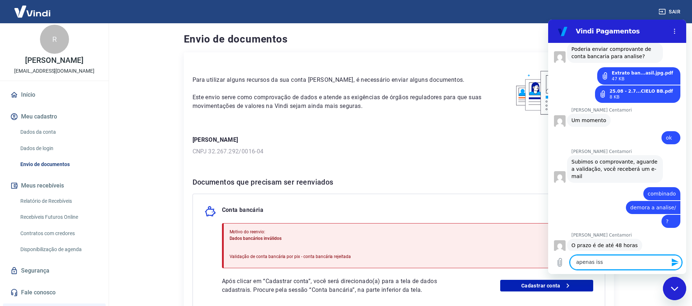
type textarea "apenas isso"
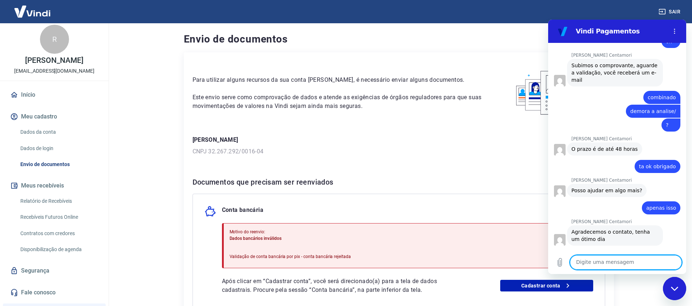
scroll to position [1768, 0]
click at [307, 34] on h4 "Envio de documentos" at bounding box center [399, 39] width 430 height 15
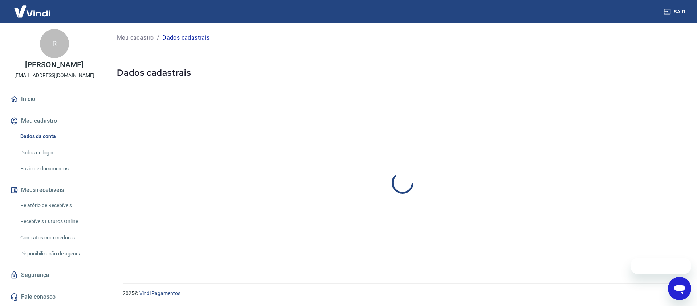
select select "PI"
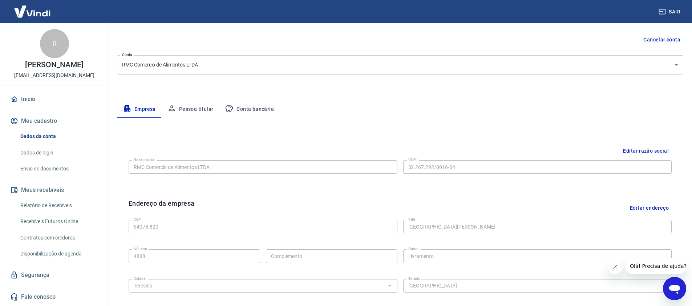
scroll to position [29, 0]
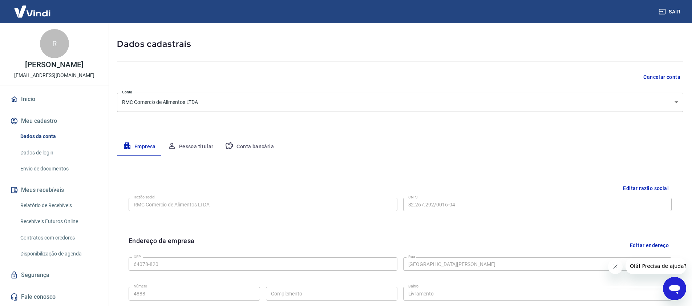
click at [183, 142] on button "Pessoa titular" at bounding box center [191, 146] width 58 height 17
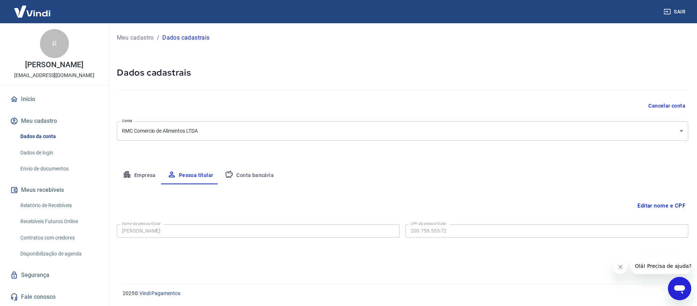
click at [189, 150] on div "Meu cadastro / Dados cadastrais Dados cadastrais Cancelar conta Conta RMC Comer…" at bounding box center [402, 148] width 589 height 251
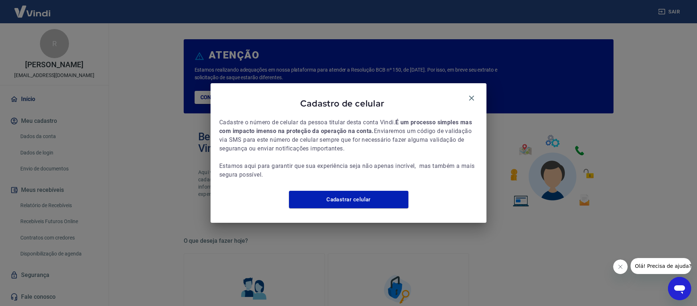
click at [472, 103] on div "Cadastro de celular" at bounding box center [348, 105] width 259 height 26
click at [475, 94] on icon "button" at bounding box center [471, 98] width 9 height 9
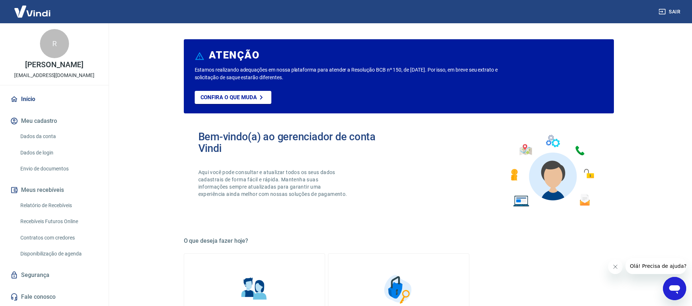
click at [57, 144] on link "Dados da conta" at bounding box center [58, 136] width 82 height 15
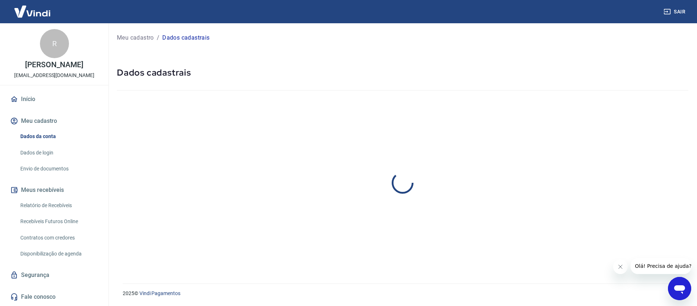
select select "PI"
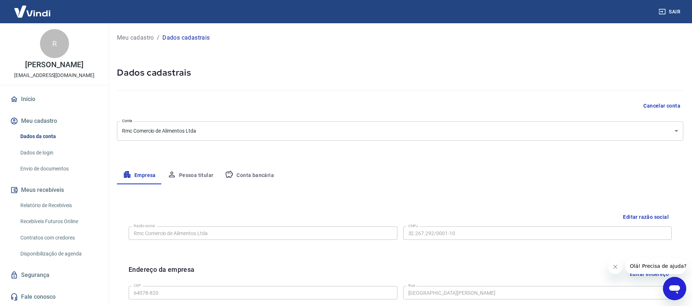
click at [50, 175] on link "Envio de documentos" at bounding box center [58, 168] width 82 height 15
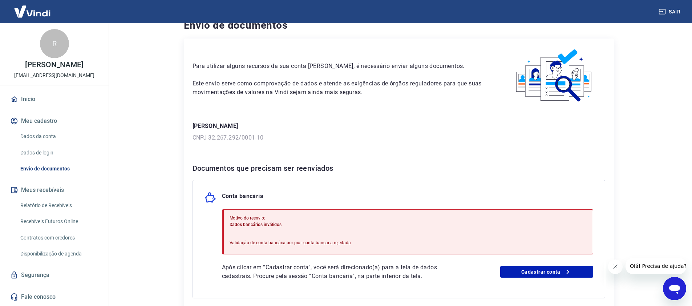
scroll to position [23, 0]
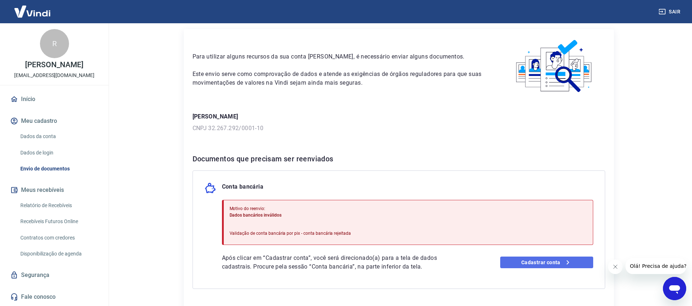
click at [541, 264] on link "Cadastrar conta" at bounding box center [546, 262] width 93 height 12
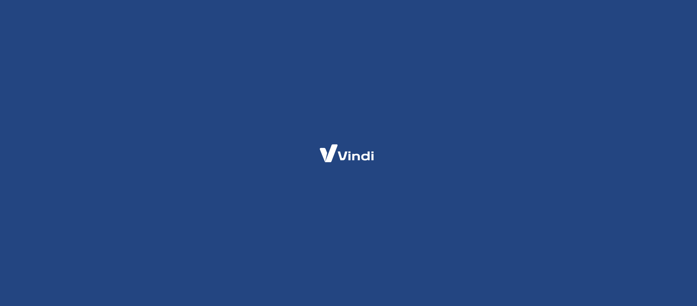
select select "PI"
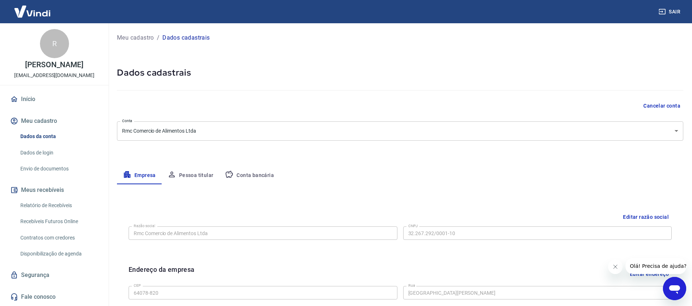
click at [253, 183] on button "Conta bancária" at bounding box center [249, 175] width 61 height 17
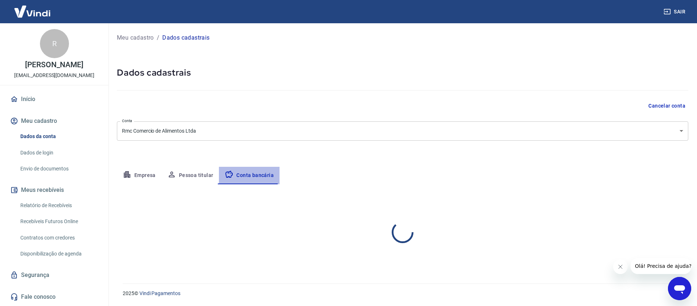
click at [260, 181] on button "Conta bancária" at bounding box center [249, 175] width 61 height 17
select select "1"
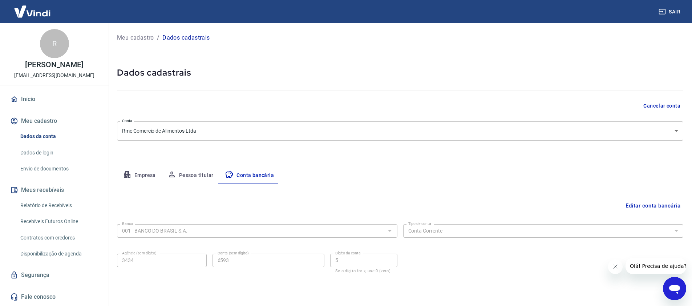
scroll to position [20, 0]
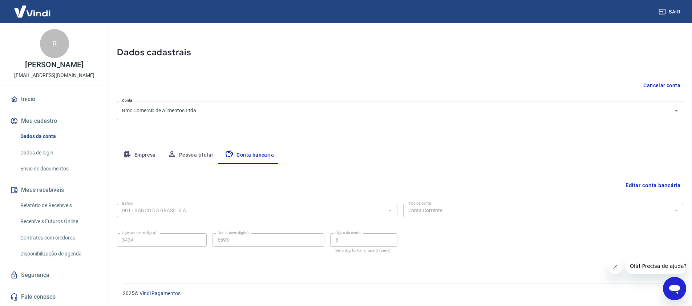
click at [300, 144] on div "Meu cadastro / Dados cadastrais Dados cadastrais Cancelar conta Conta Rmc Comer…" at bounding box center [400, 139] width 584 height 272
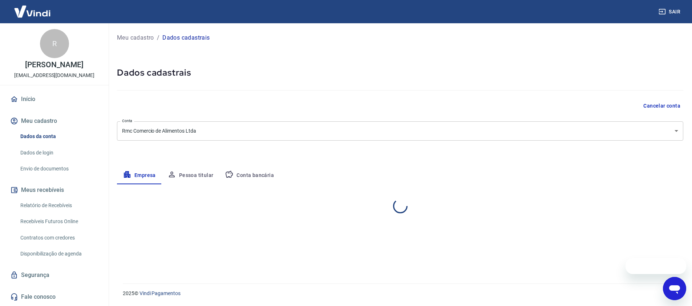
select select "PI"
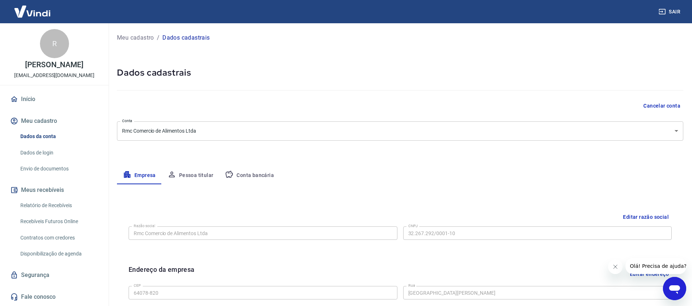
click at [269, 170] on button "Conta bancária" at bounding box center [249, 175] width 61 height 17
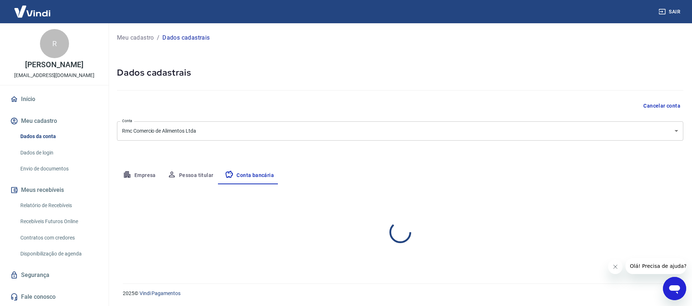
select select "1"
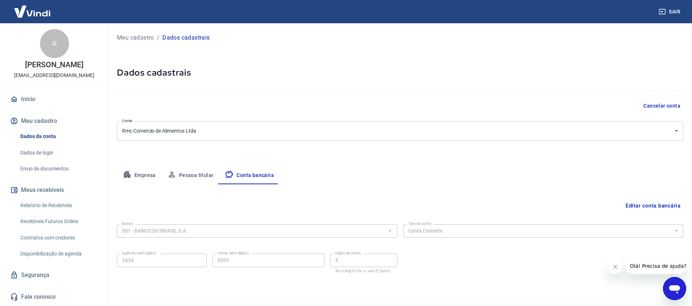
scroll to position [20, 0]
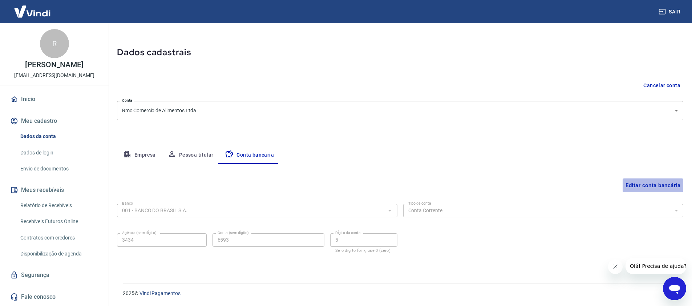
click at [657, 187] on button "Editar conta bancária" at bounding box center [652, 185] width 61 height 14
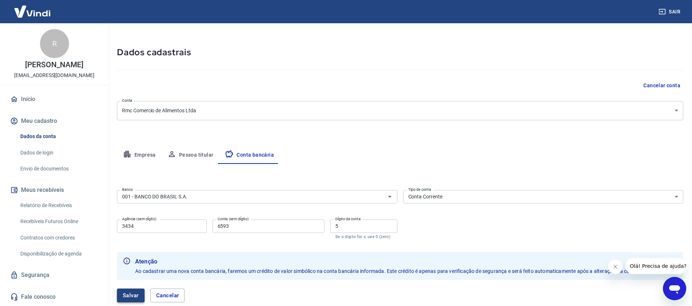
click at [128, 291] on button "Salvar" at bounding box center [131, 295] width 28 height 14
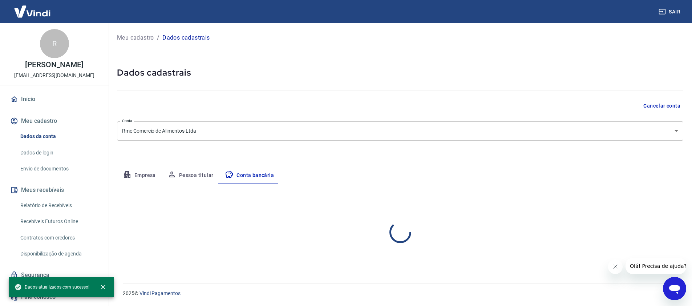
scroll to position [0, 0]
select select "1"
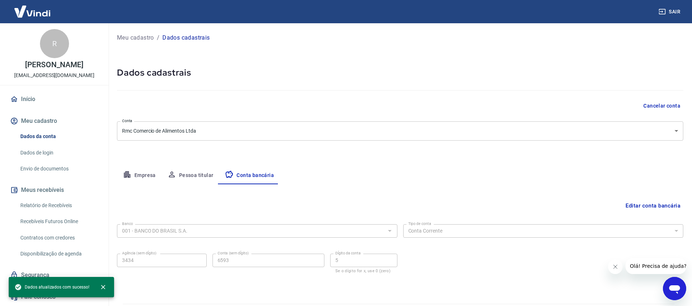
click at [56, 172] on link "Envio de documentos" at bounding box center [58, 168] width 82 height 15
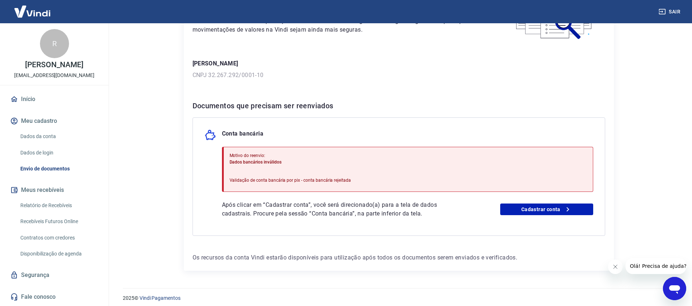
scroll to position [81, 0]
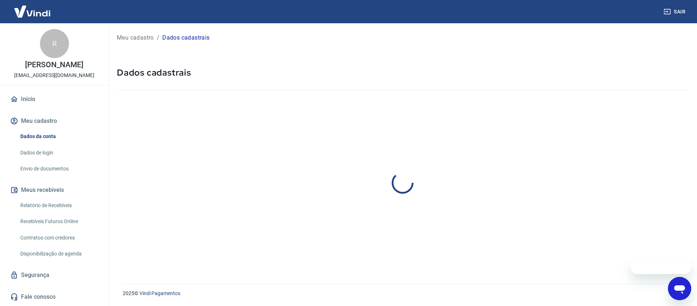
select select "PI"
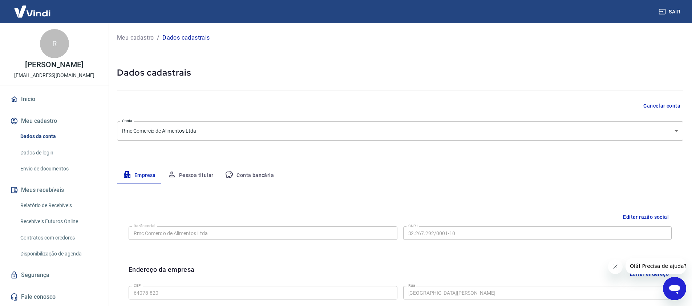
scroll to position [121, 0]
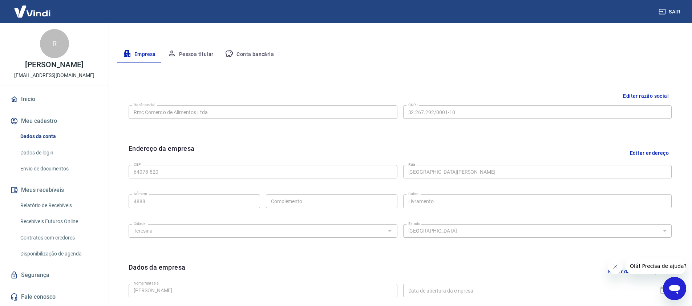
click at [261, 56] on button "Conta bancária" at bounding box center [249, 54] width 61 height 17
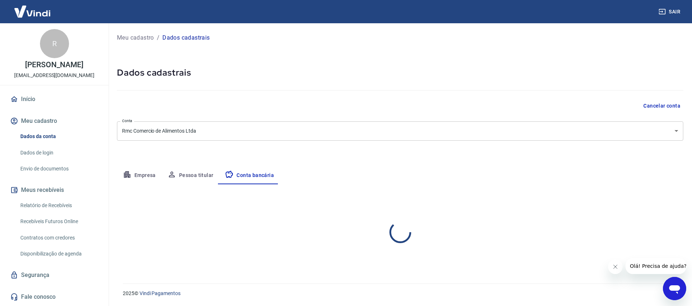
select select "1"
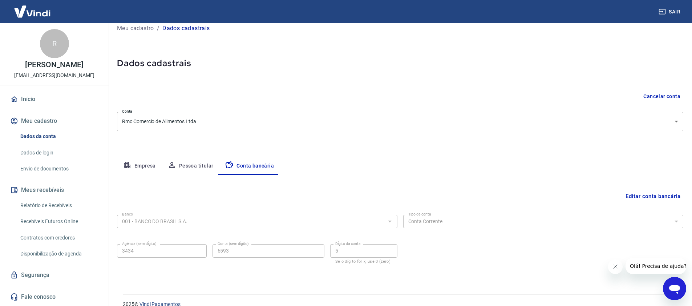
scroll to position [20, 0]
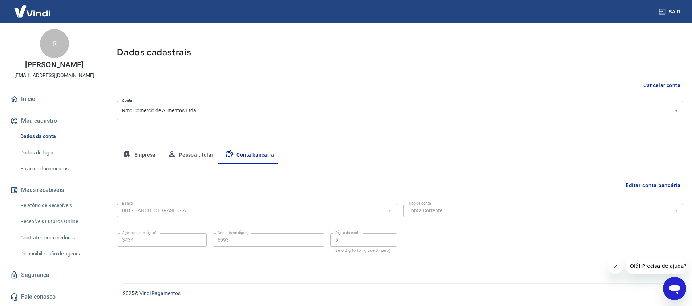
click at [650, 186] on button "Editar conta bancária" at bounding box center [652, 185] width 61 height 14
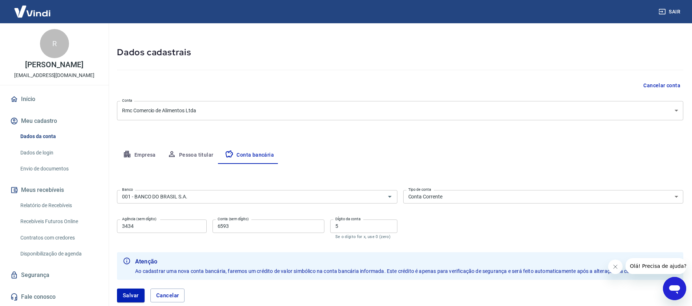
scroll to position [62, 0]
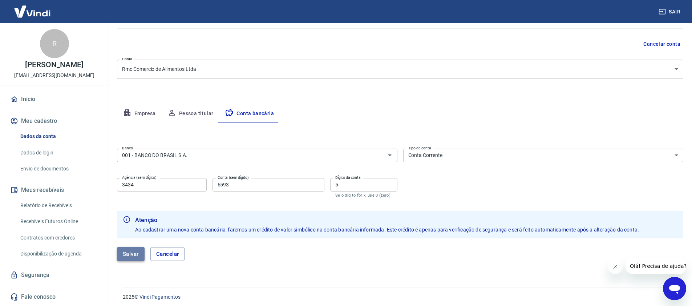
click at [133, 251] on button "Salvar" at bounding box center [131, 254] width 28 height 14
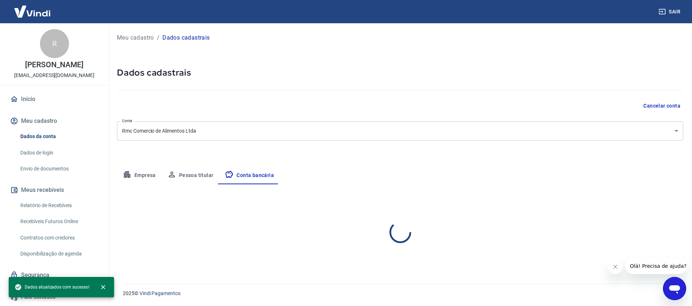
select select "1"
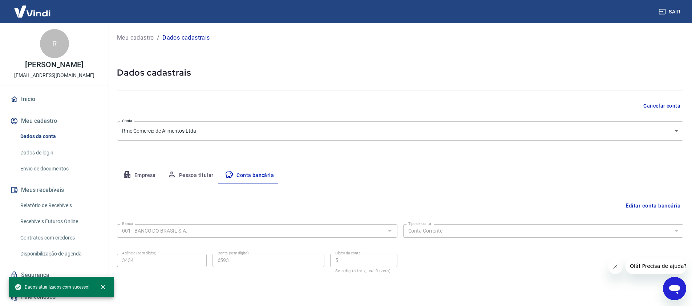
click at [57, 173] on link "Envio de documentos" at bounding box center [58, 168] width 82 height 15
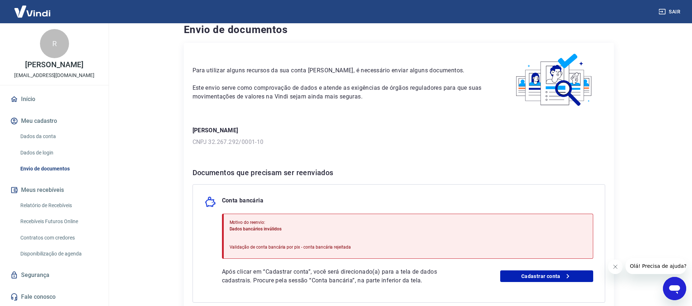
scroll to position [81, 0]
